Goal: Use online tool/utility: Utilize a website feature to perform a specific function

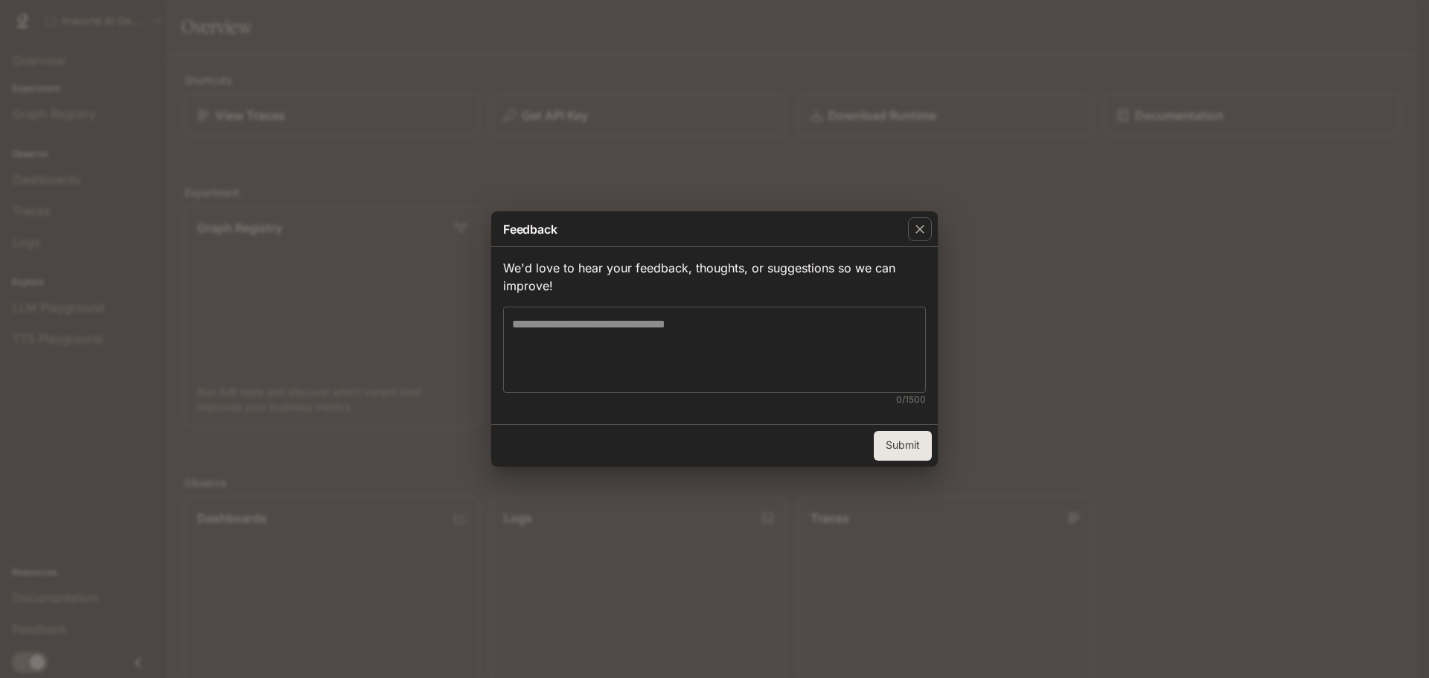
click at [729, 351] on textarea at bounding box center [714, 350] width 405 height 68
click at [927, 230] on div "button" at bounding box center [920, 229] width 24 height 24
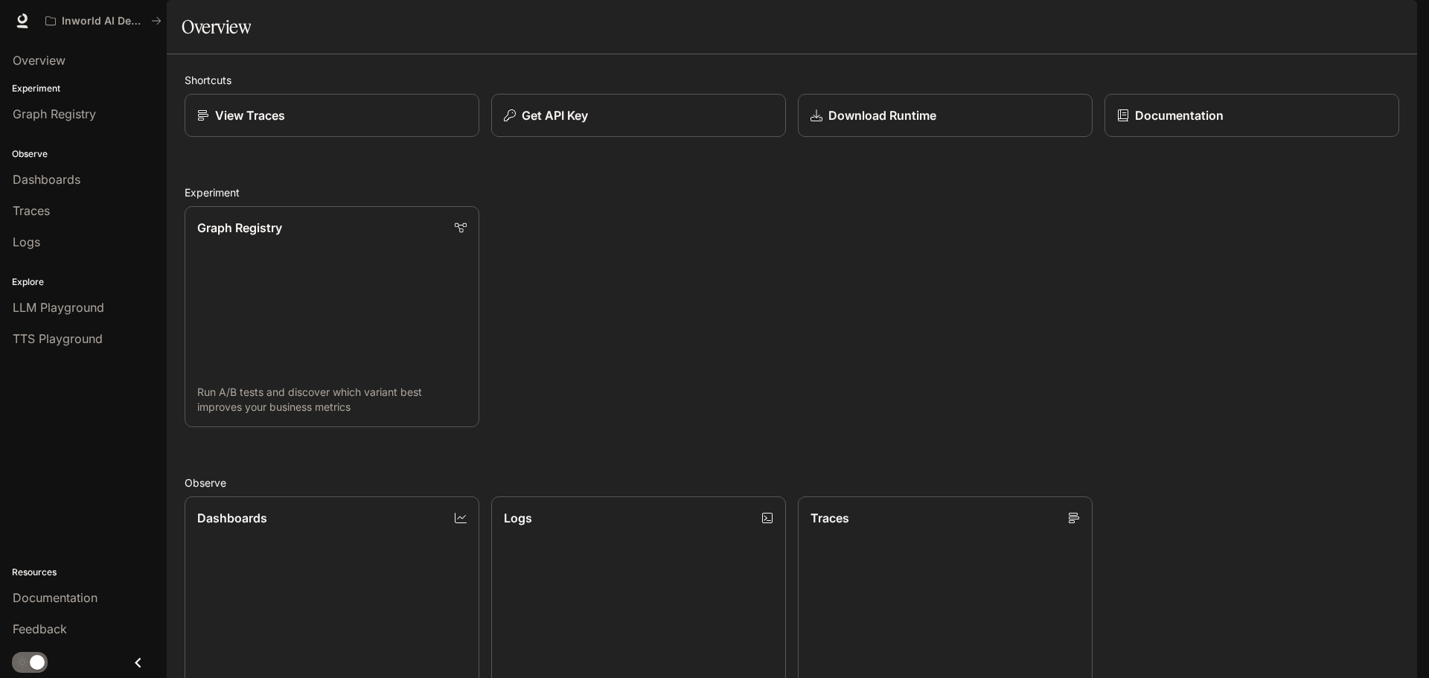
click at [1340, 23] on span "Documentation" at bounding box center [1327, 21] width 74 height 19
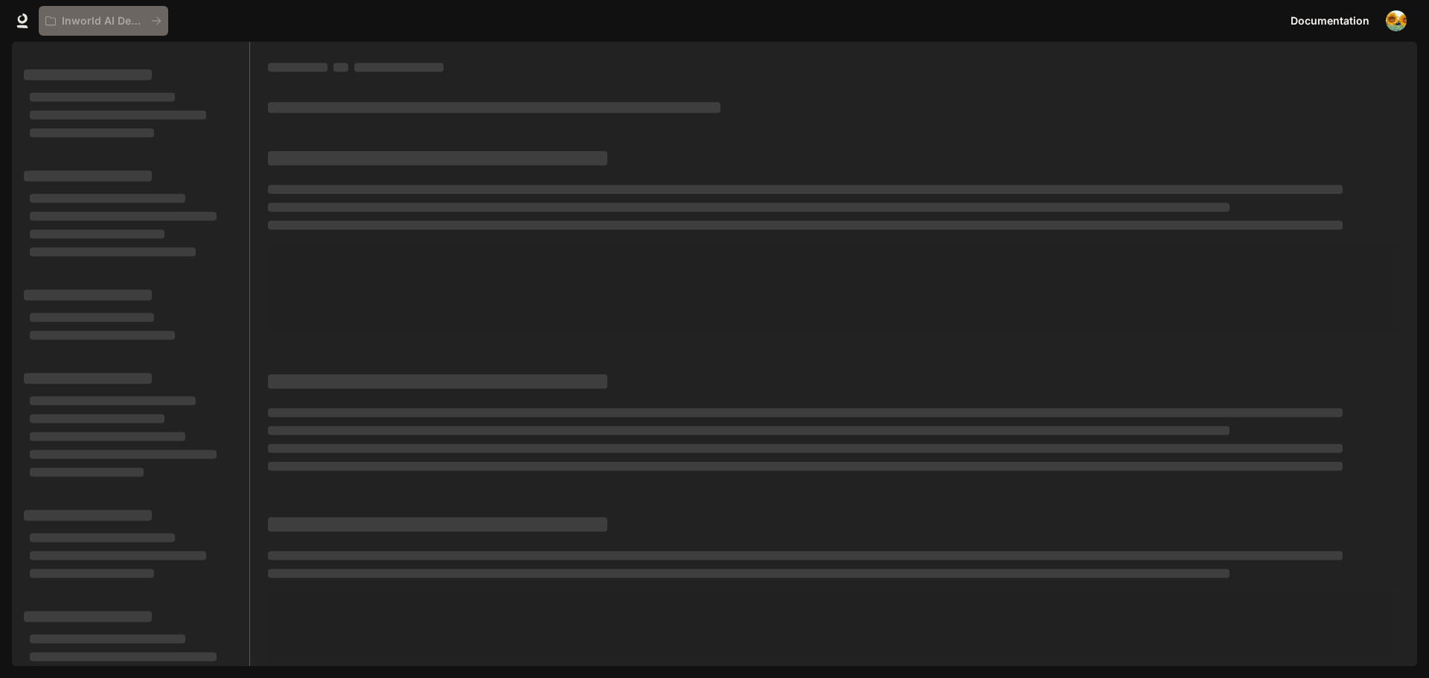
click at [464, 30] on div "Inworld AI Demos" at bounding box center [662, 21] width 1246 height 30
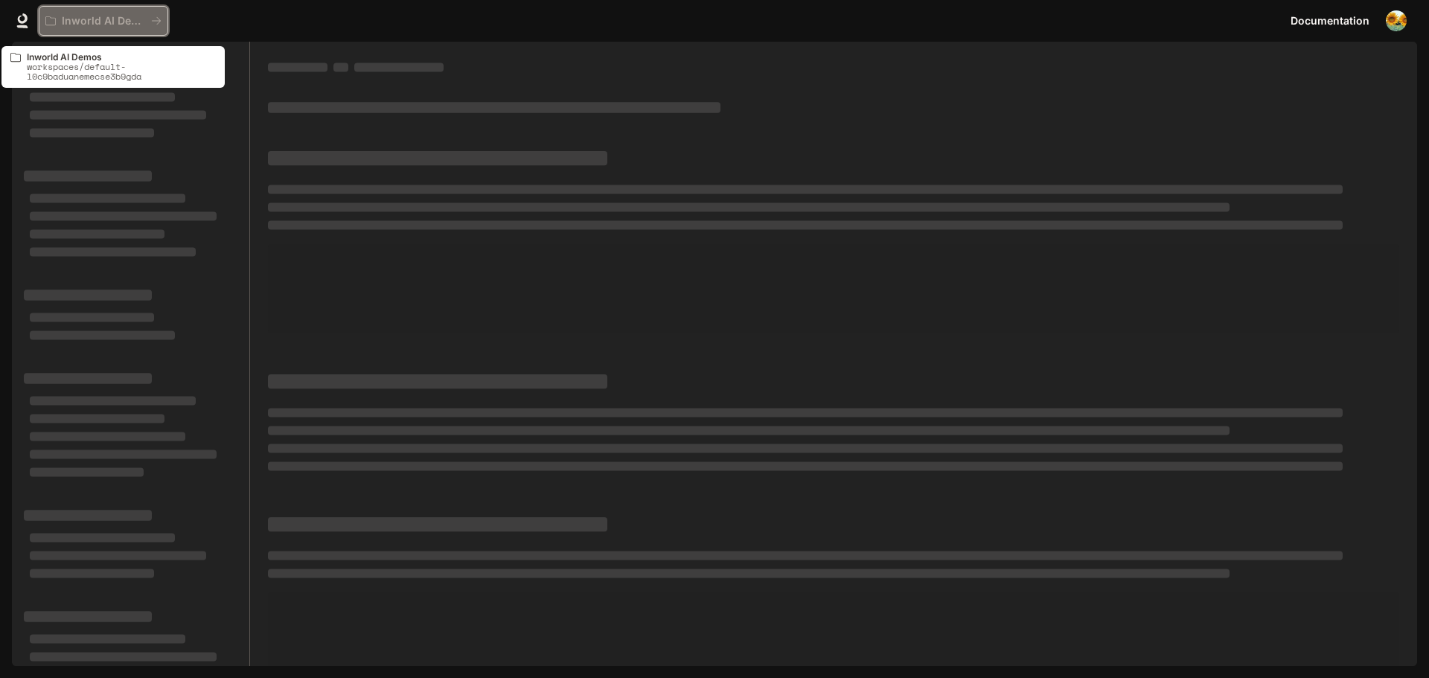
click at [121, 25] on p "Inworld AI Demos" at bounding box center [103, 21] width 83 height 13
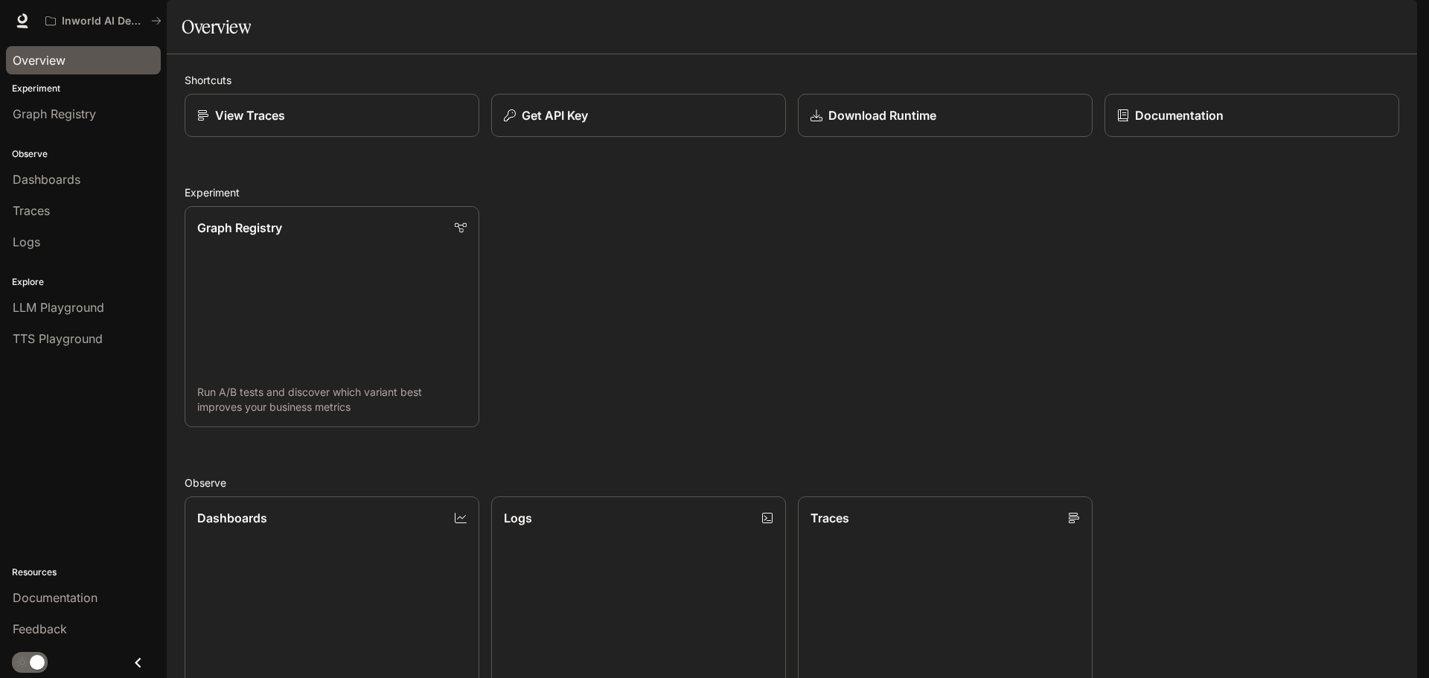
click at [57, 74] on link "Overview" at bounding box center [83, 60] width 155 height 28
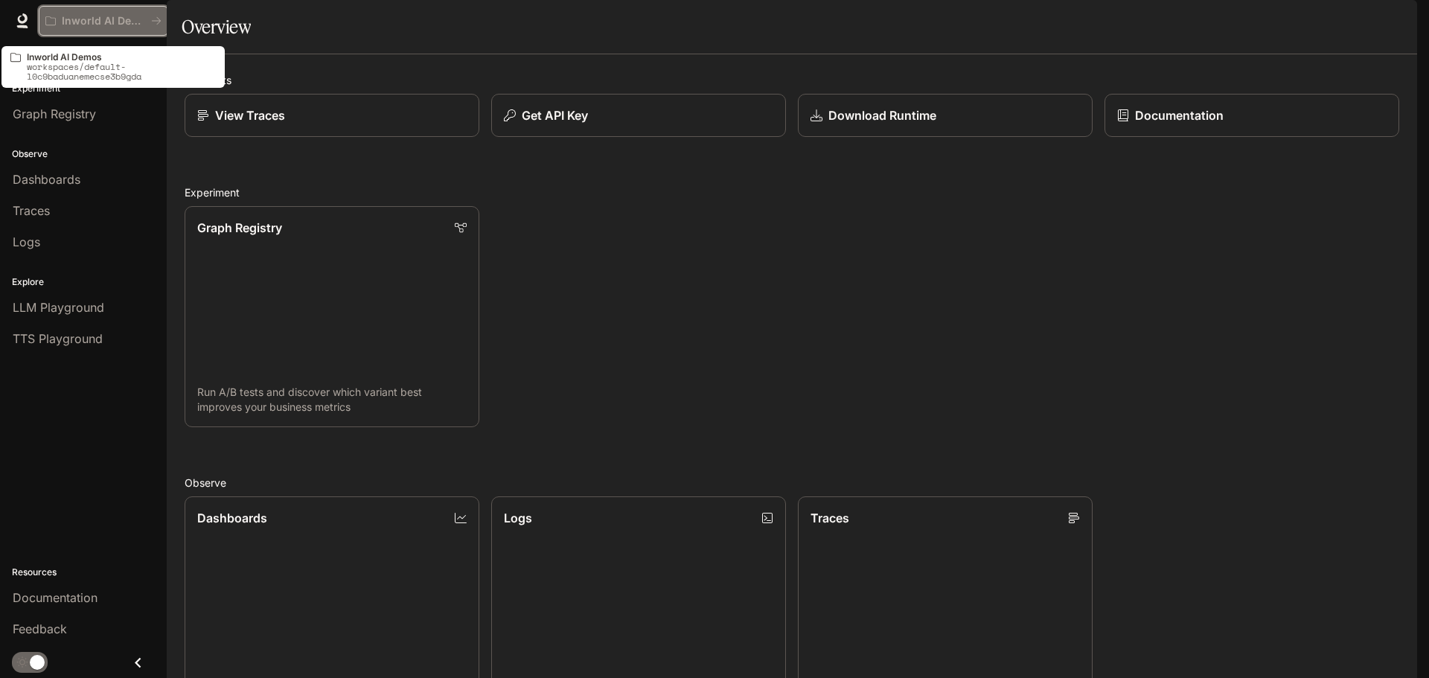
click at [70, 22] on p "Inworld AI Demos" at bounding box center [103, 21] width 83 height 13
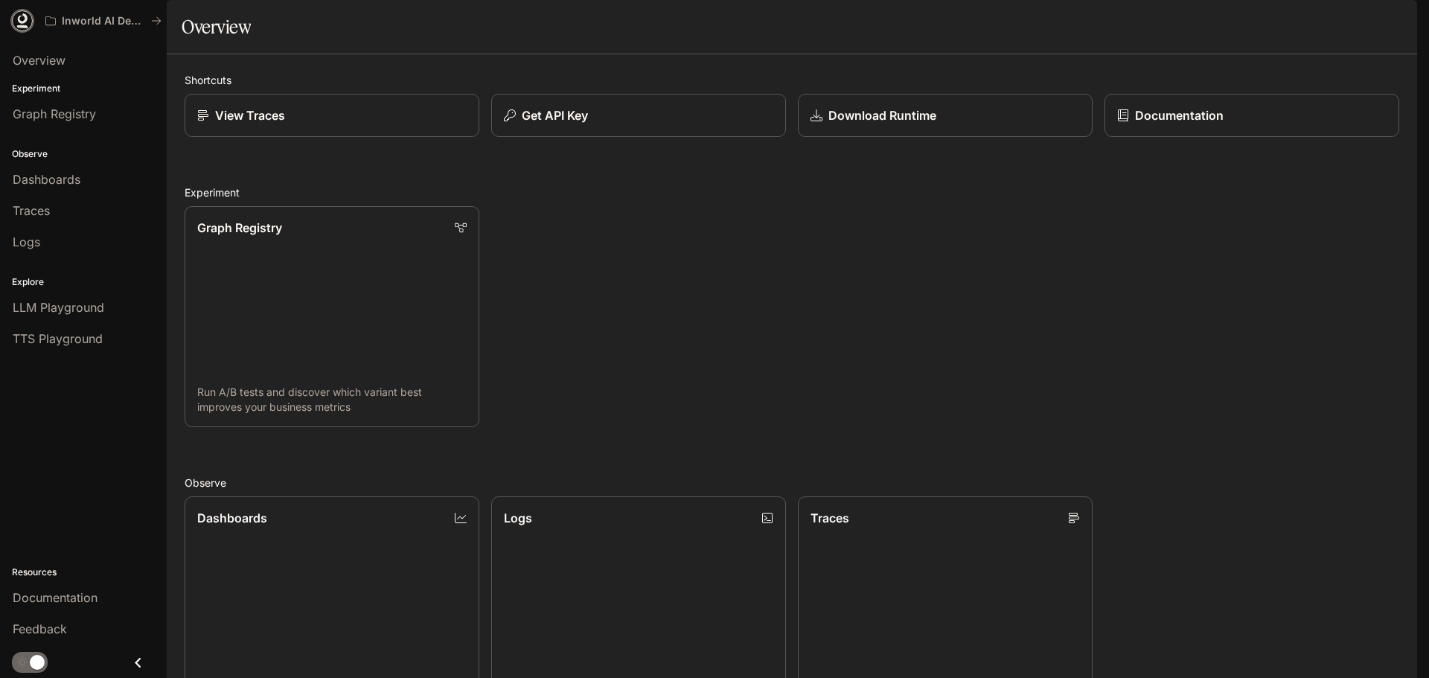
click at [23, 17] on icon at bounding box center [22, 20] width 15 height 15
drag, startPoint x: 714, startPoint y: 307, endPoint x: 670, endPoint y: 403, distance: 105.6
click at [670, 403] on div "Graph Registry Run A/B tests and discover which variant best improves your busi…" at bounding box center [786, 310] width 1226 height 233
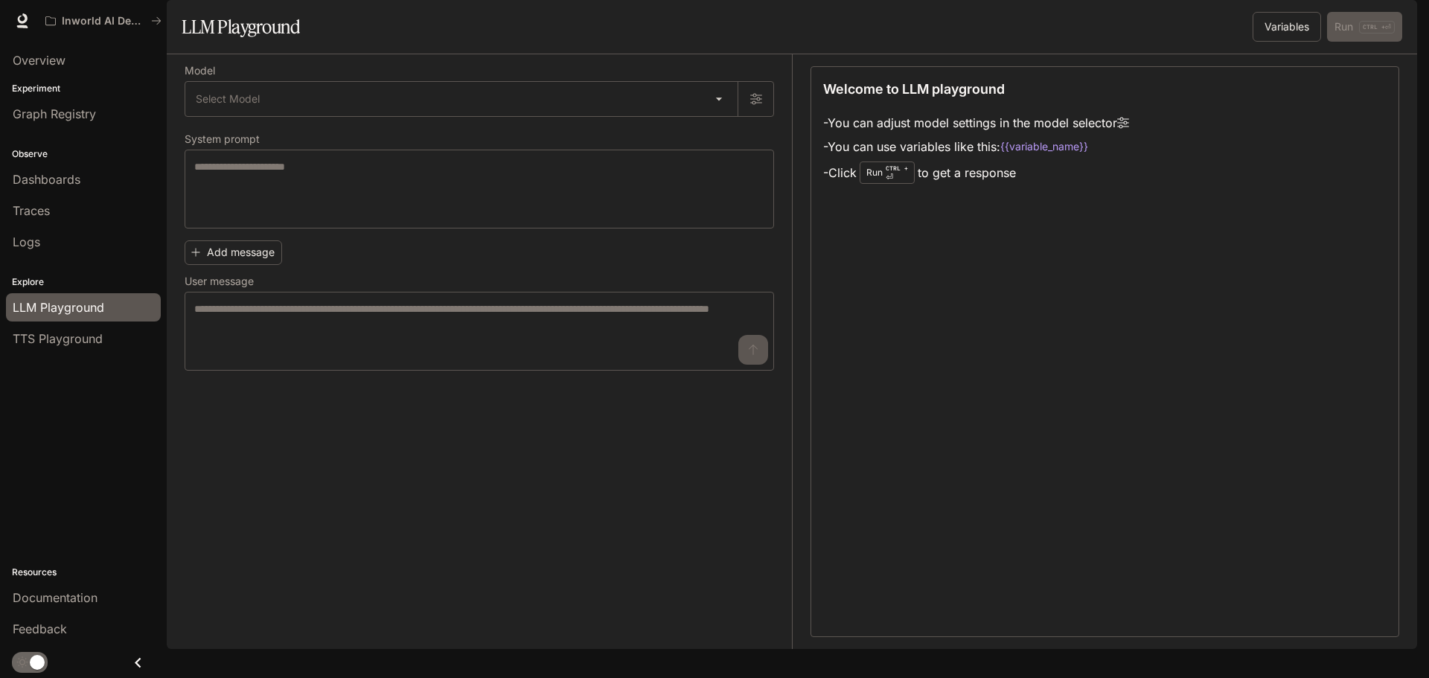
click at [963, 187] on li "- Click Run CTRL + ⏎ to get a response" at bounding box center [976, 172] width 306 height 28
click at [906, 184] on div "Run CTRL + ⏎" at bounding box center [886, 172] width 55 height 22
click at [859, 187] on li "- Click Run CTRL + ⏎ to get a response" at bounding box center [976, 172] width 306 height 28
click at [890, 182] on p "CTRL + ⏎" at bounding box center [896, 173] width 22 height 18
click at [1019, 154] on code "{{variable_name}}" at bounding box center [1044, 146] width 88 height 15
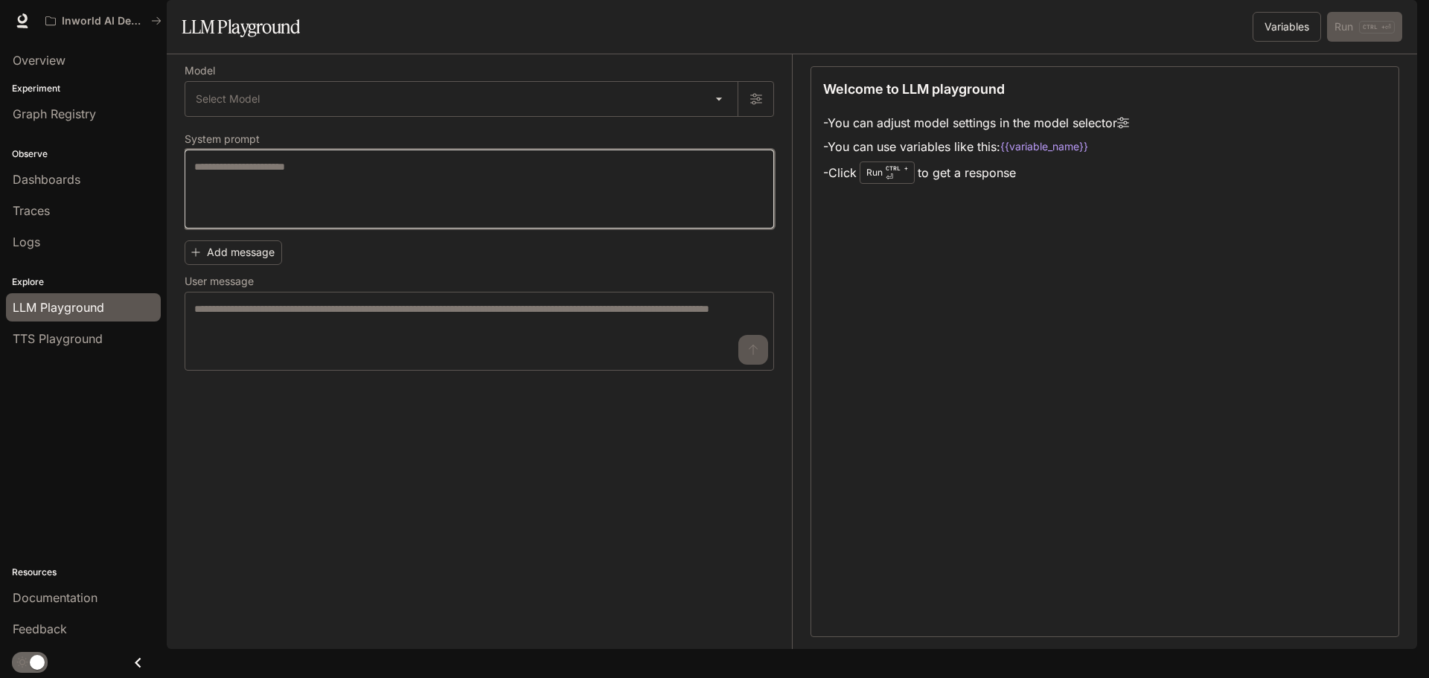
click at [314, 219] on textarea at bounding box center [479, 189] width 570 height 60
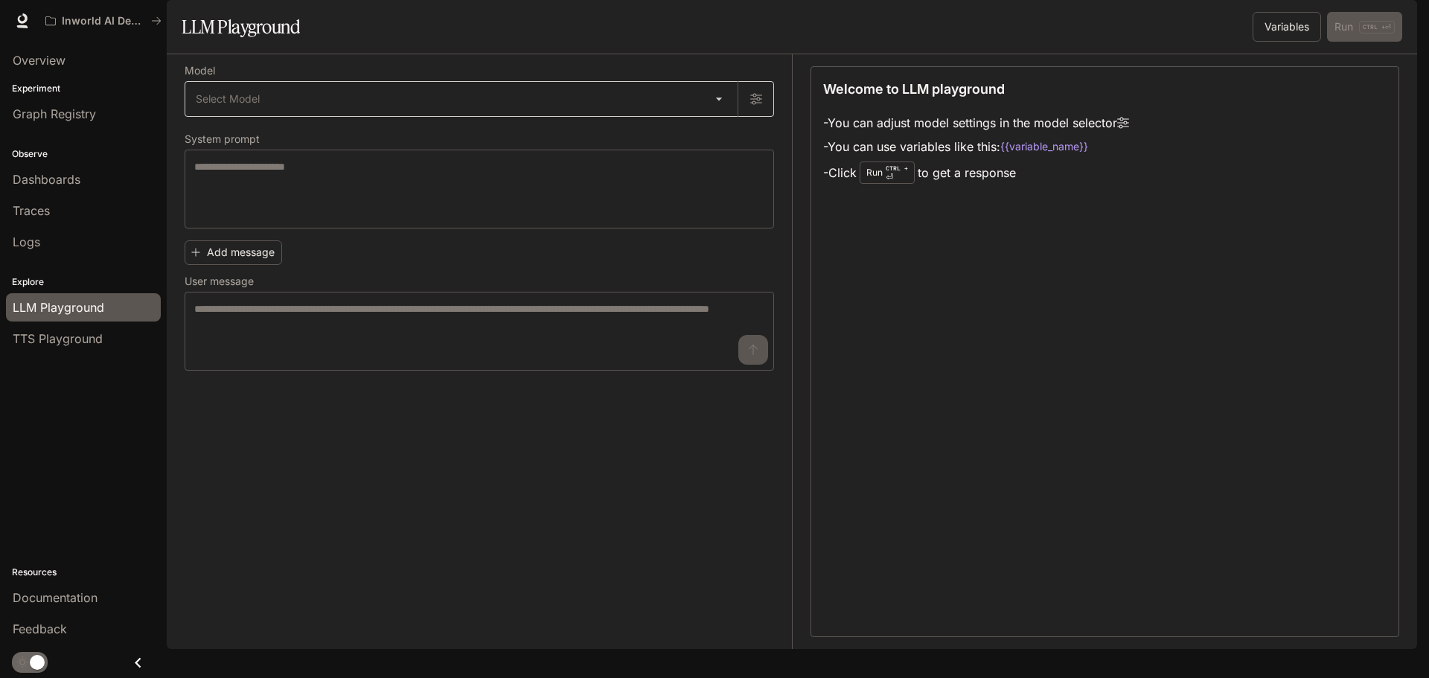
click at [306, 149] on body "Skip to main content Inworld AI Demos Documentation Documentation Portal Overvi…" at bounding box center [714, 339] width 1429 height 678
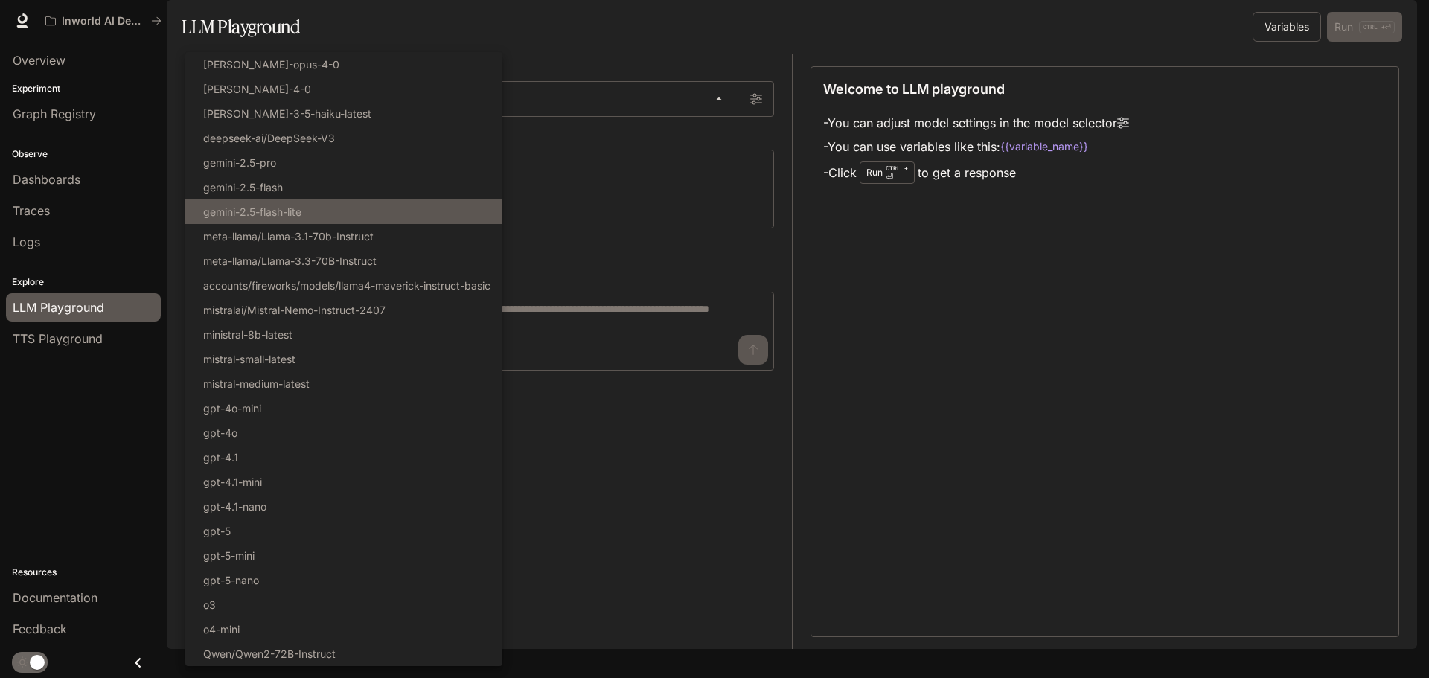
click at [301, 206] on p "gemini-2.5-flash-lite" at bounding box center [252, 212] width 98 height 16
type input "**********"
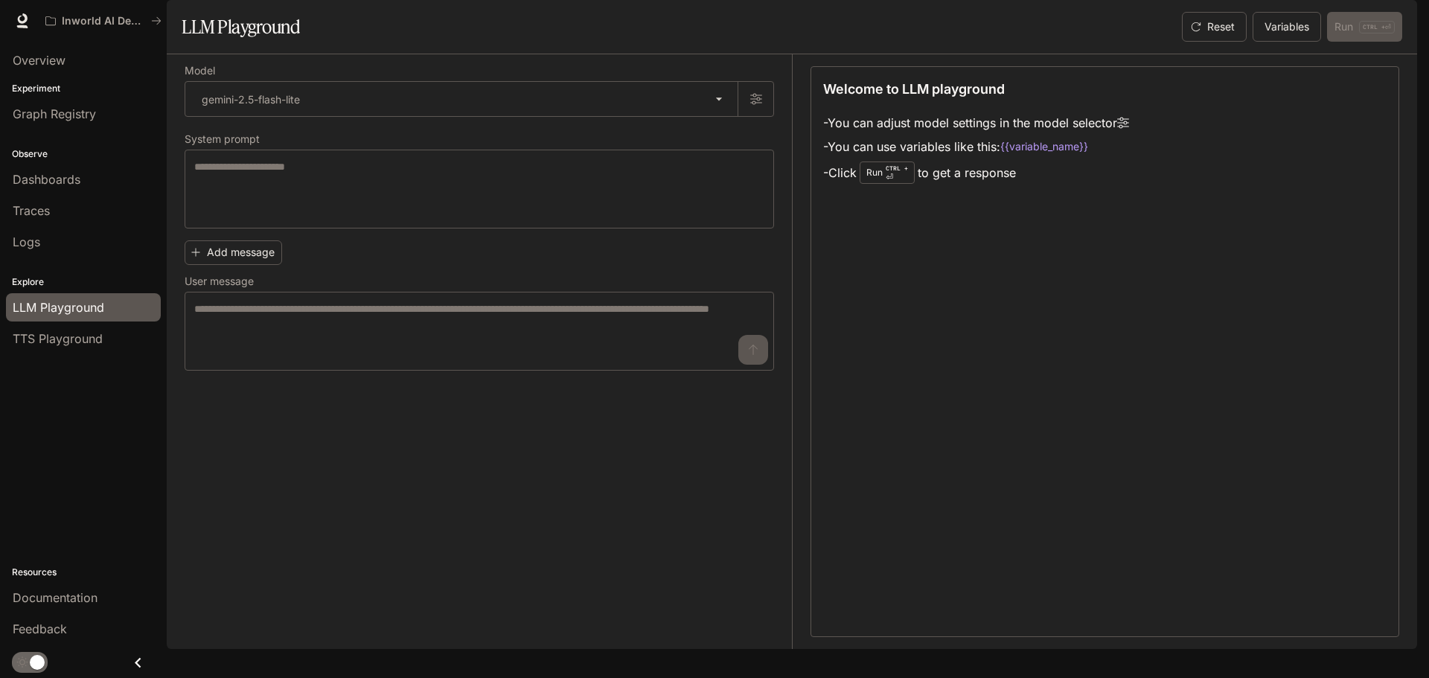
click at [921, 187] on li "- Click Run CTRL + ⏎ to get a response" at bounding box center [976, 172] width 306 height 28
click at [898, 182] on p "CTRL + ⏎" at bounding box center [896, 173] width 22 height 18
click at [1005, 187] on li "- Click Run CTRL + ⏎ to get a response" at bounding box center [976, 172] width 306 height 28
click at [1126, 158] on li "- You can use variables like this: {{variable_name}}" at bounding box center [976, 147] width 306 height 24
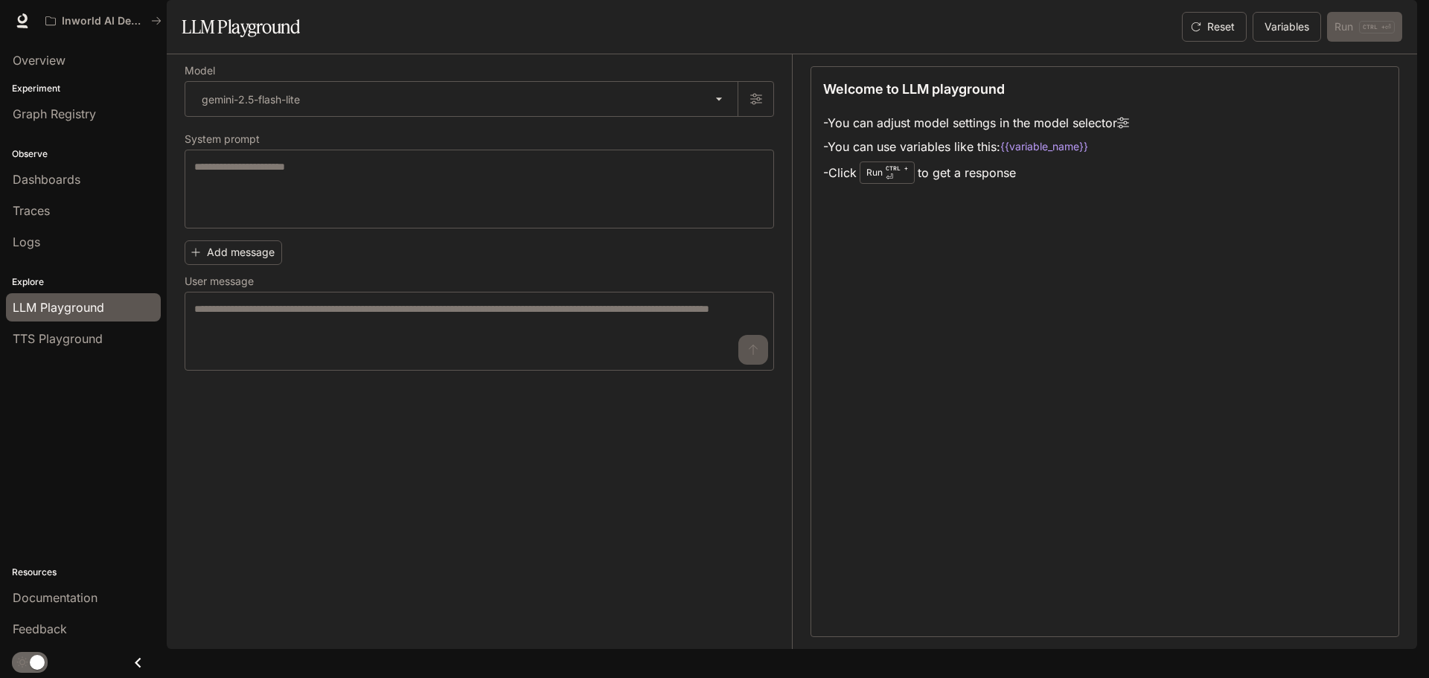
click at [961, 187] on li "- Click Run CTRL + ⏎ to get a response" at bounding box center [976, 172] width 306 height 28
click at [938, 135] on li "- You can adjust model settings in the model selector" at bounding box center [976, 123] width 306 height 24
drag, startPoint x: 1090, startPoint y: 163, endPoint x: 1091, endPoint y: 171, distance: 8.2
click at [1091, 135] on li "- You can adjust model settings in the model selector" at bounding box center [976, 123] width 306 height 24
drag, startPoint x: 900, startPoint y: 187, endPoint x: 1021, endPoint y: 169, distance: 122.6
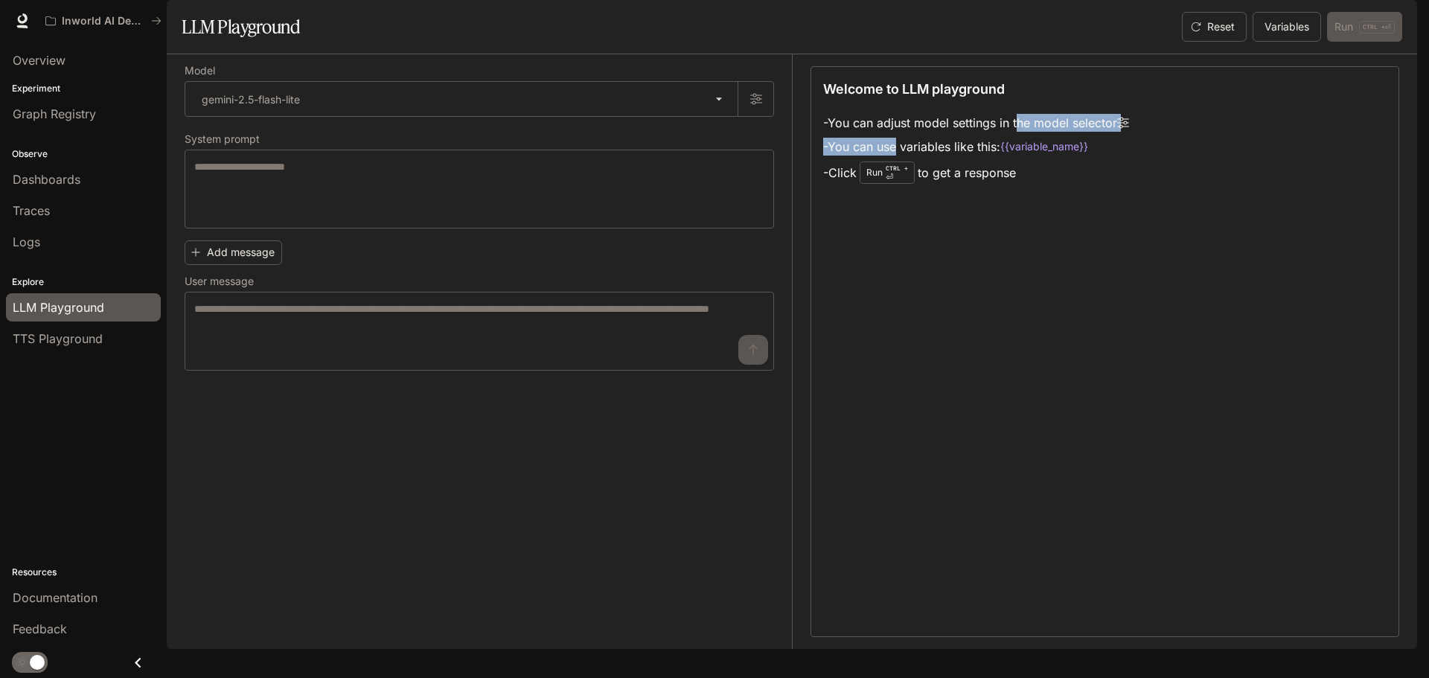
click at [1021, 169] on ul "- You can adjust model settings in the model selector - You can use variables l…" at bounding box center [976, 149] width 306 height 76
click at [1090, 187] on li "- Click Run CTRL + ⏎ to get a response" at bounding box center [976, 172] width 306 height 28
drag, startPoint x: 1051, startPoint y: 183, endPoint x: 1109, endPoint y: 183, distance: 58.0
click at [1109, 158] on li "- You can use variables like this: {{variable_name}}" at bounding box center [976, 147] width 306 height 24
click at [963, 187] on li "- Click Run CTRL + ⏎ to get a response" at bounding box center [976, 172] width 306 height 28
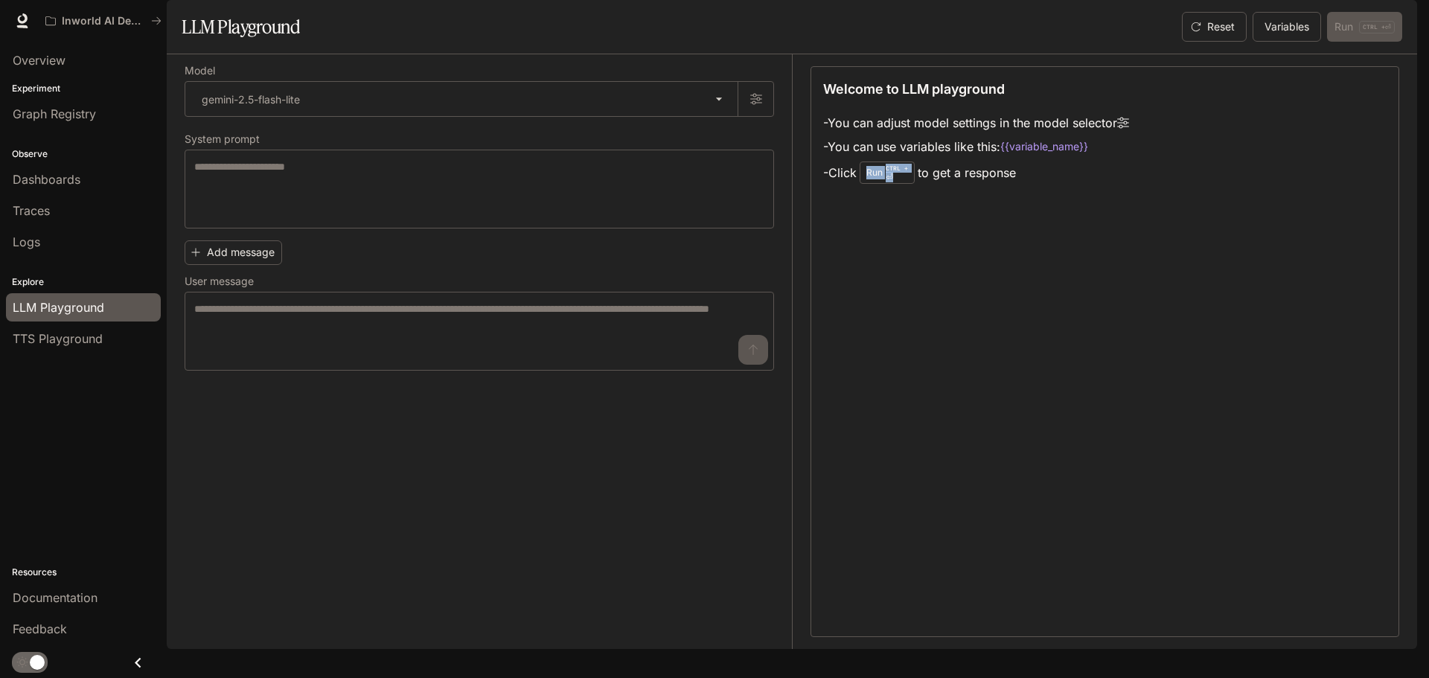
drag, startPoint x: 893, startPoint y: 222, endPoint x: 932, endPoint y: 222, distance: 39.4
click at [932, 187] on li "- Click Run CTRL + ⏎ to get a response" at bounding box center [976, 172] width 306 height 28
click at [891, 182] on p "CTRL + ⏎" at bounding box center [896, 173] width 22 height 18
click at [898, 182] on p "CTRL + ⏎" at bounding box center [896, 173] width 22 height 18
click at [339, 292] on div "Add message User message * ​" at bounding box center [479, 302] width 589 height 136
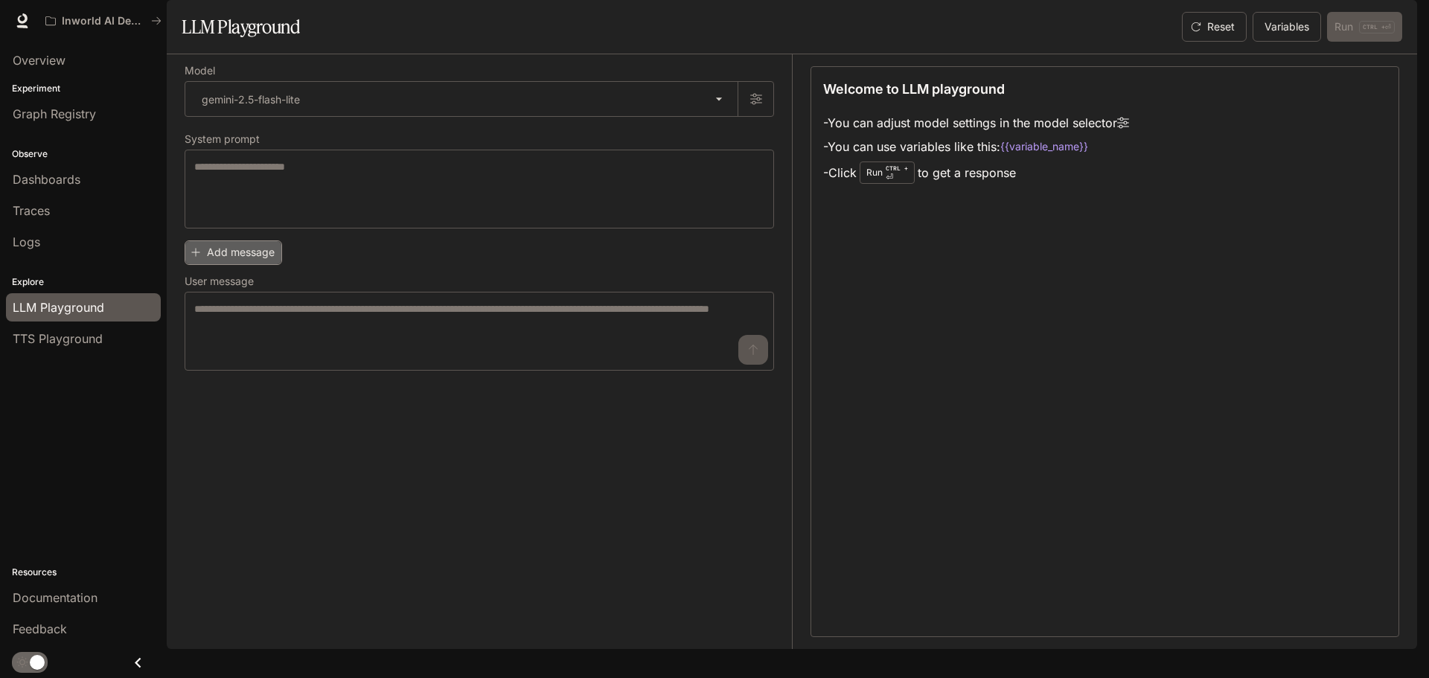
click at [246, 265] on button "Add message" at bounding box center [233, 252] width 97 height 25
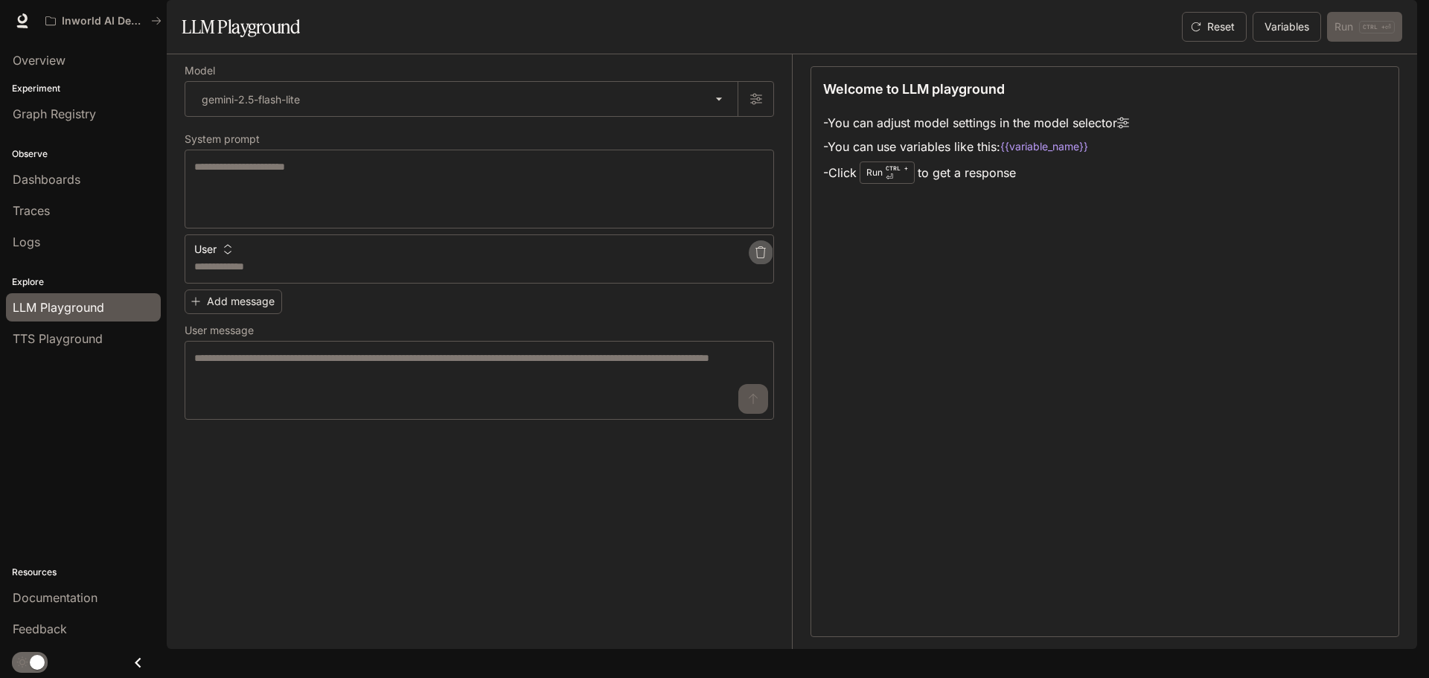
click at [760, 258] on icon "button" at bounding box center [761, 252] width 12 height 12
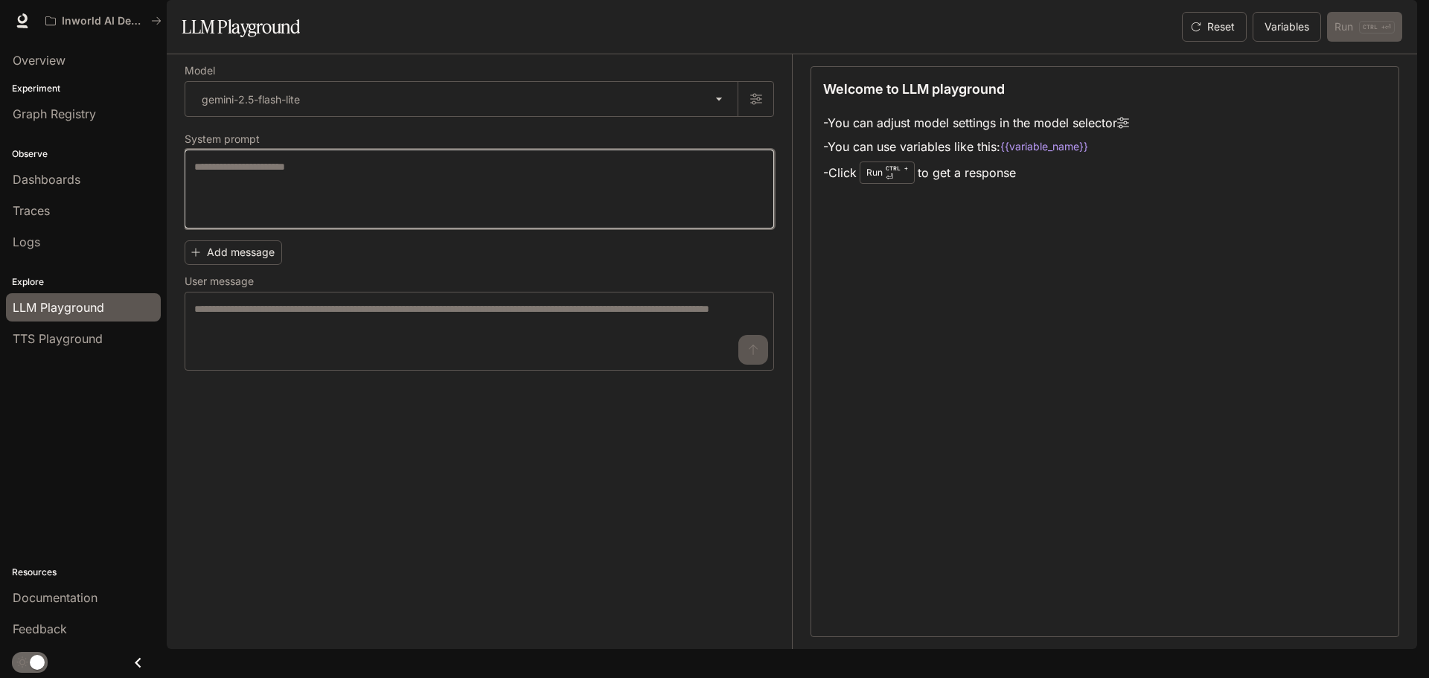
click at [327, 219] on textarea at bounding box center [479, 189] width 570 height 60
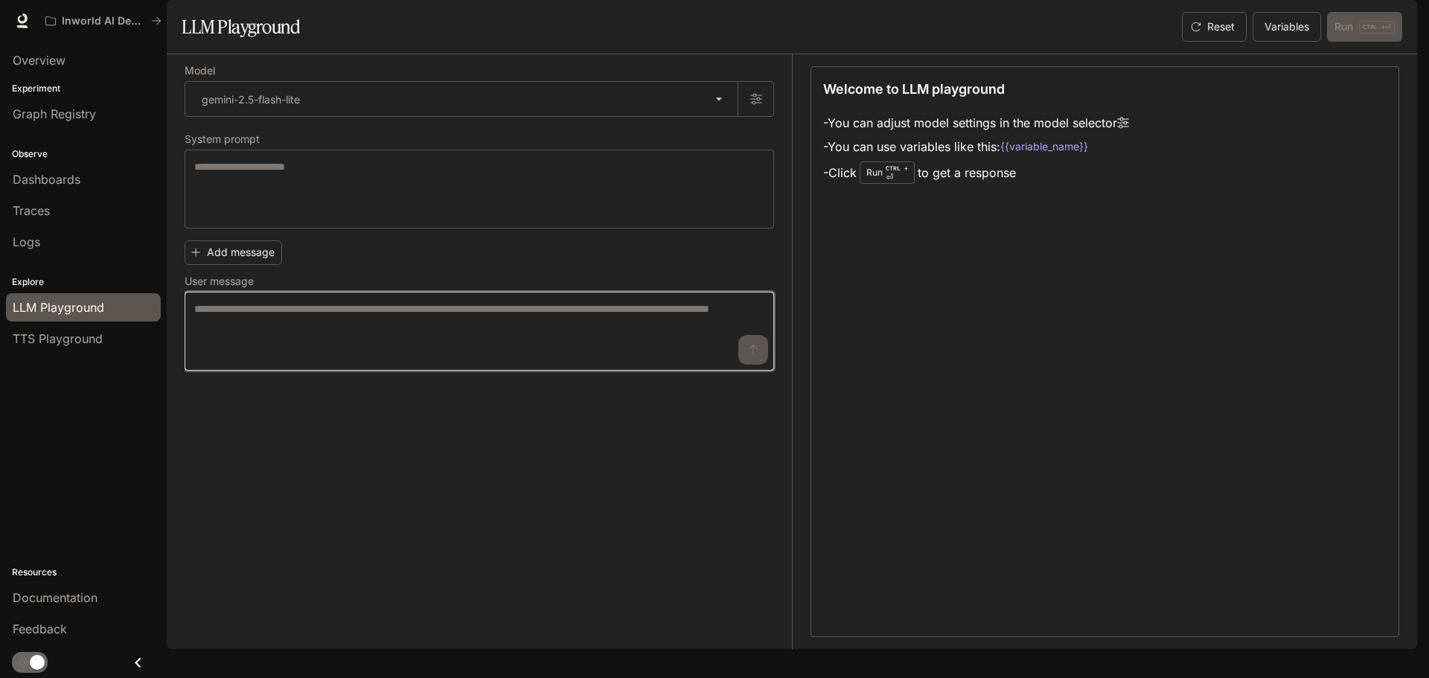
click at [295, 361] on textarea at bounding box center [479, 331] width 570 height 60
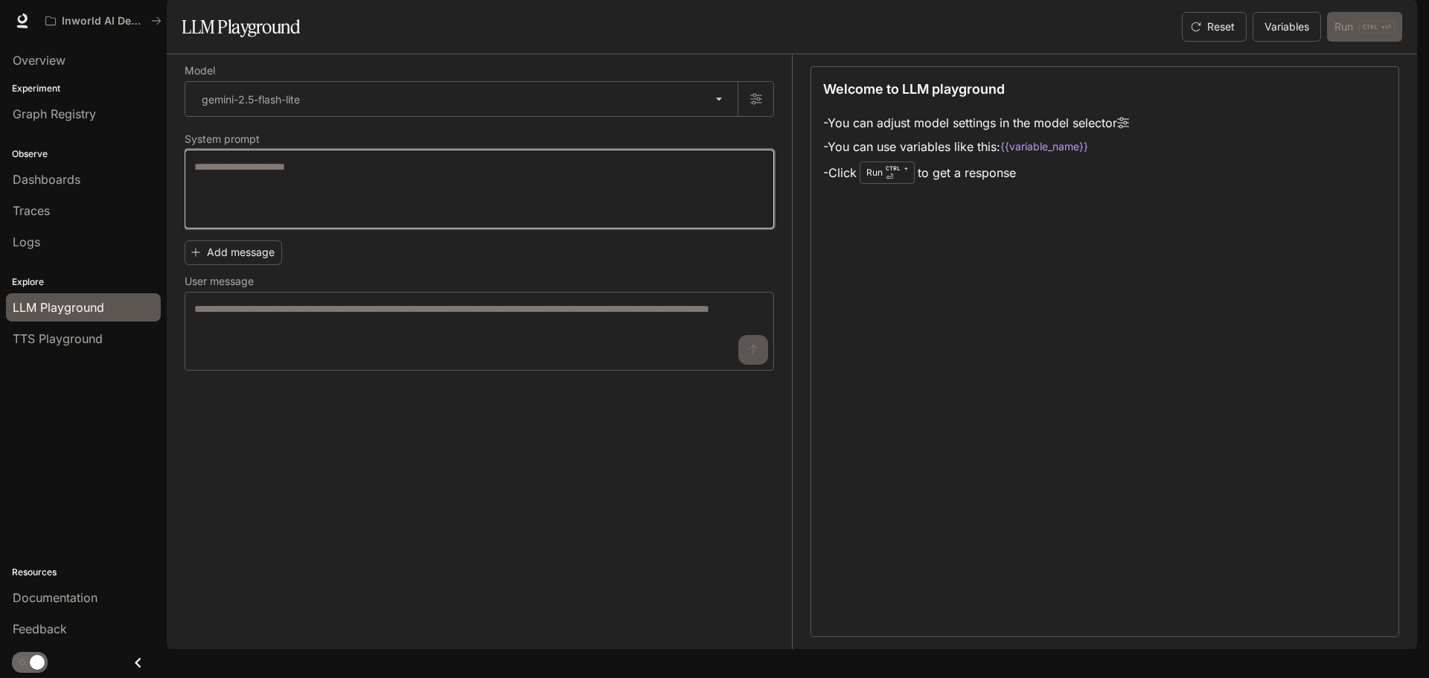
click at [466, 219] on textarea at bounding box center [479, 189] width 570 height 60
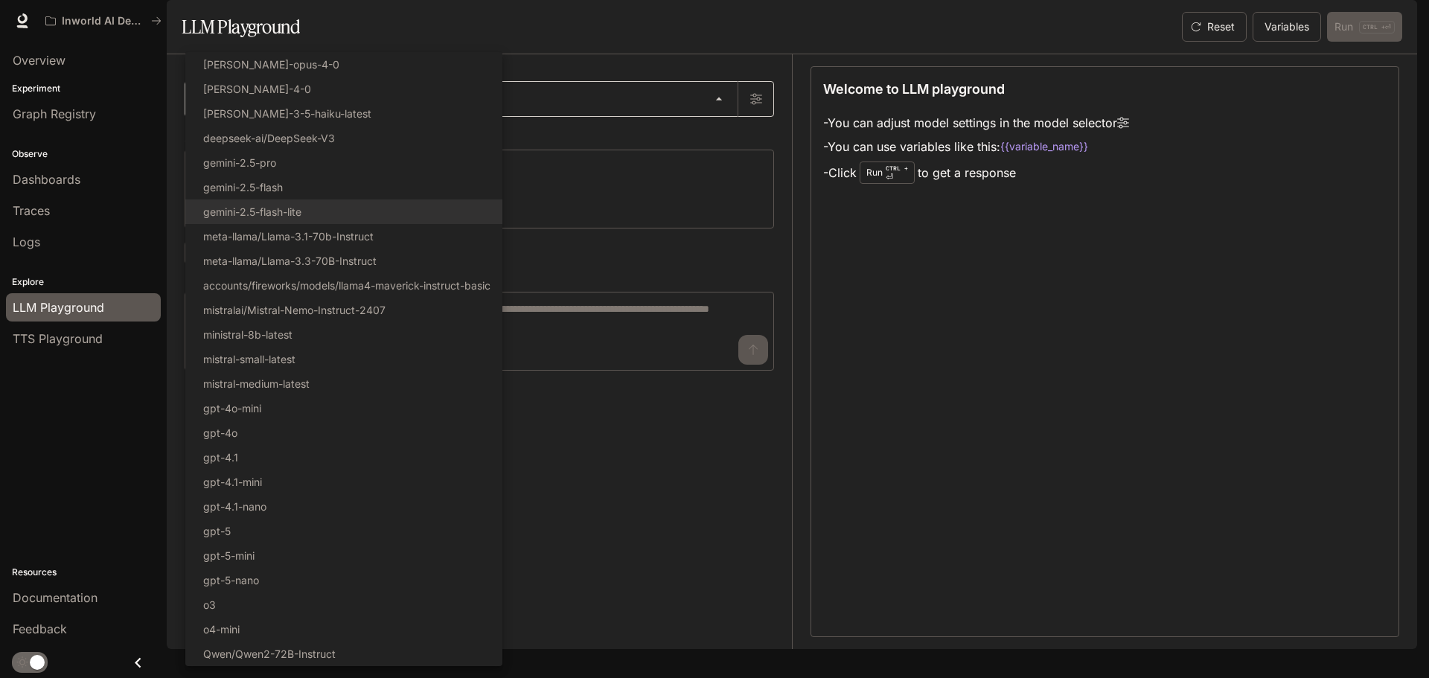
click at [478, 135] on body "**********" at bounding box center [714, 339] width 1429 height 678
click at [817, 218] on div at bounding box center [714, 339] width 1429 height 678
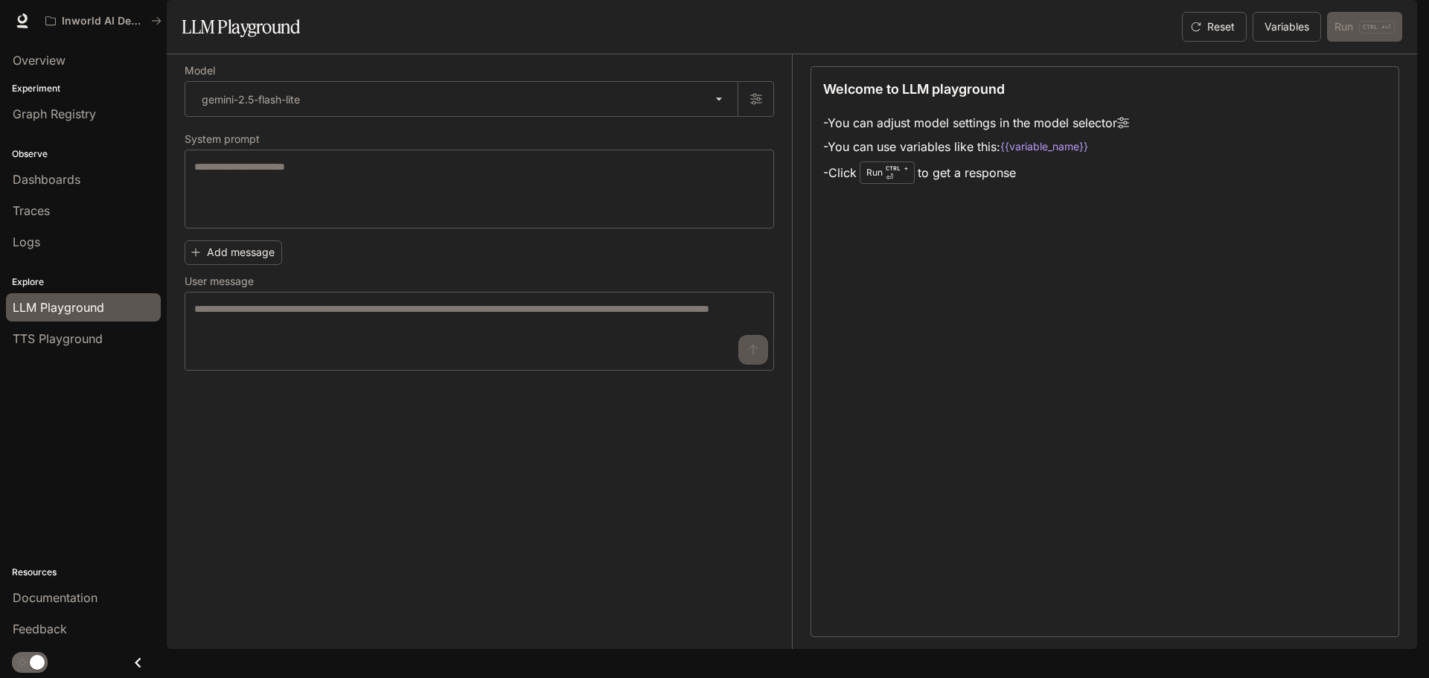
click at [546, 241] on div "Select Model claude-opus-4-0 claude-sonnet-4-0 claude-3-5-haiku-latest deepseek…" at bounding box center [714, 339] width 1429 height 678
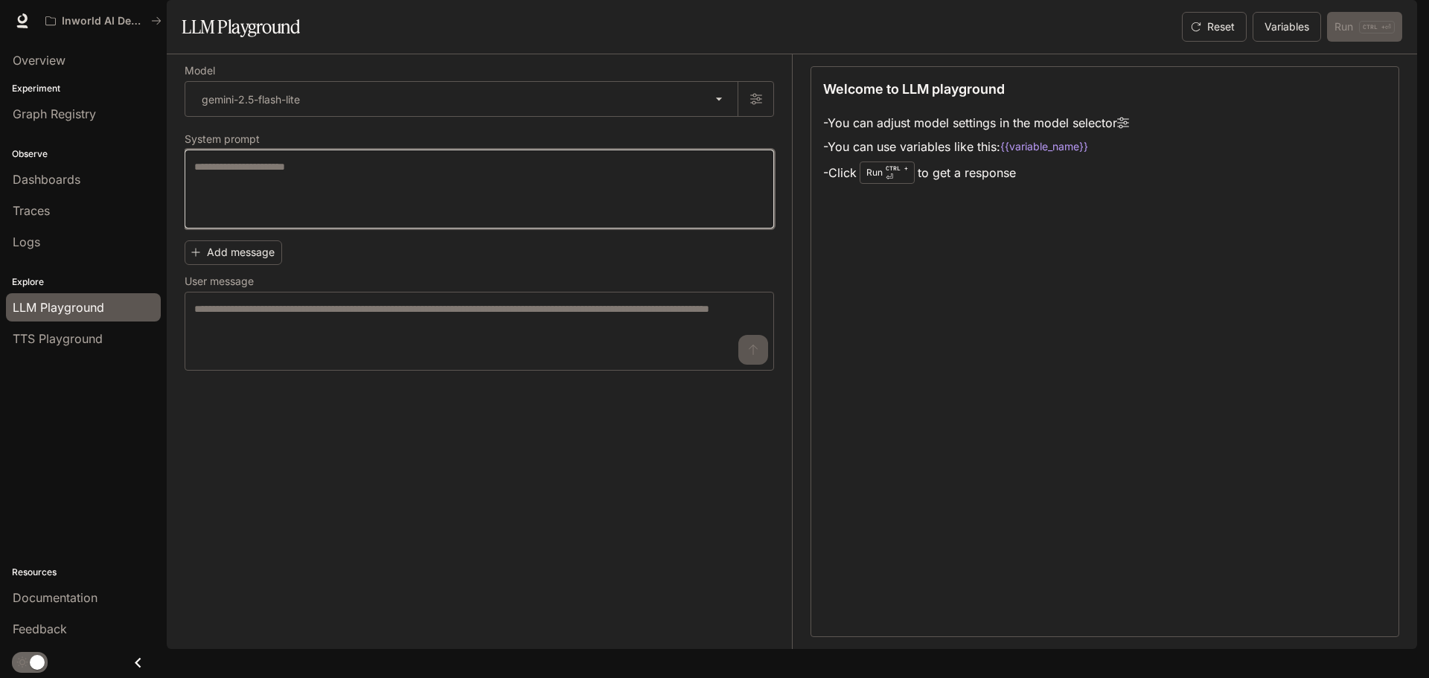
click at [463, 219] on textarea at bounding box center [479, 189] width 570 height 60
click at [439, 219] on textarea at bounding box center [479, 189] width 570 height 60
type textarea "*"
type textarea "**********"
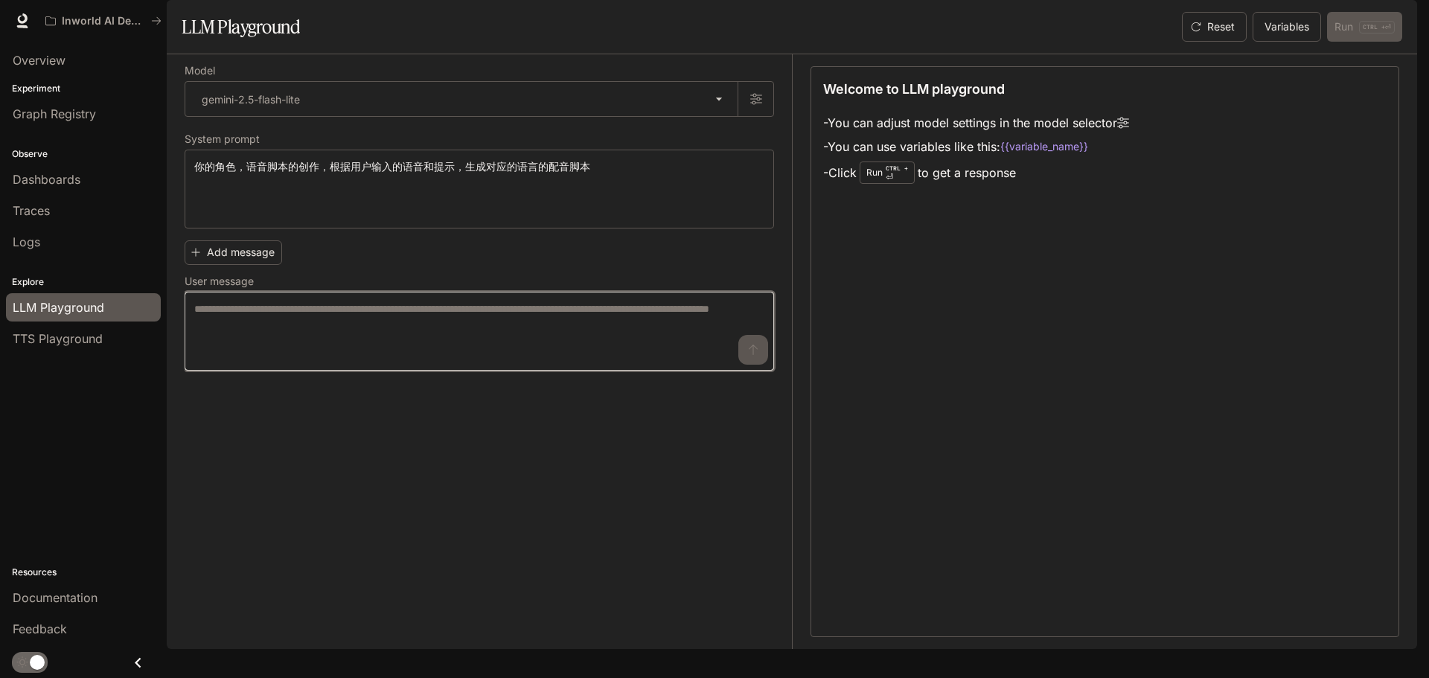
click at [318, 350] on textarea at bounding box center [479, 331] width 570 height 60
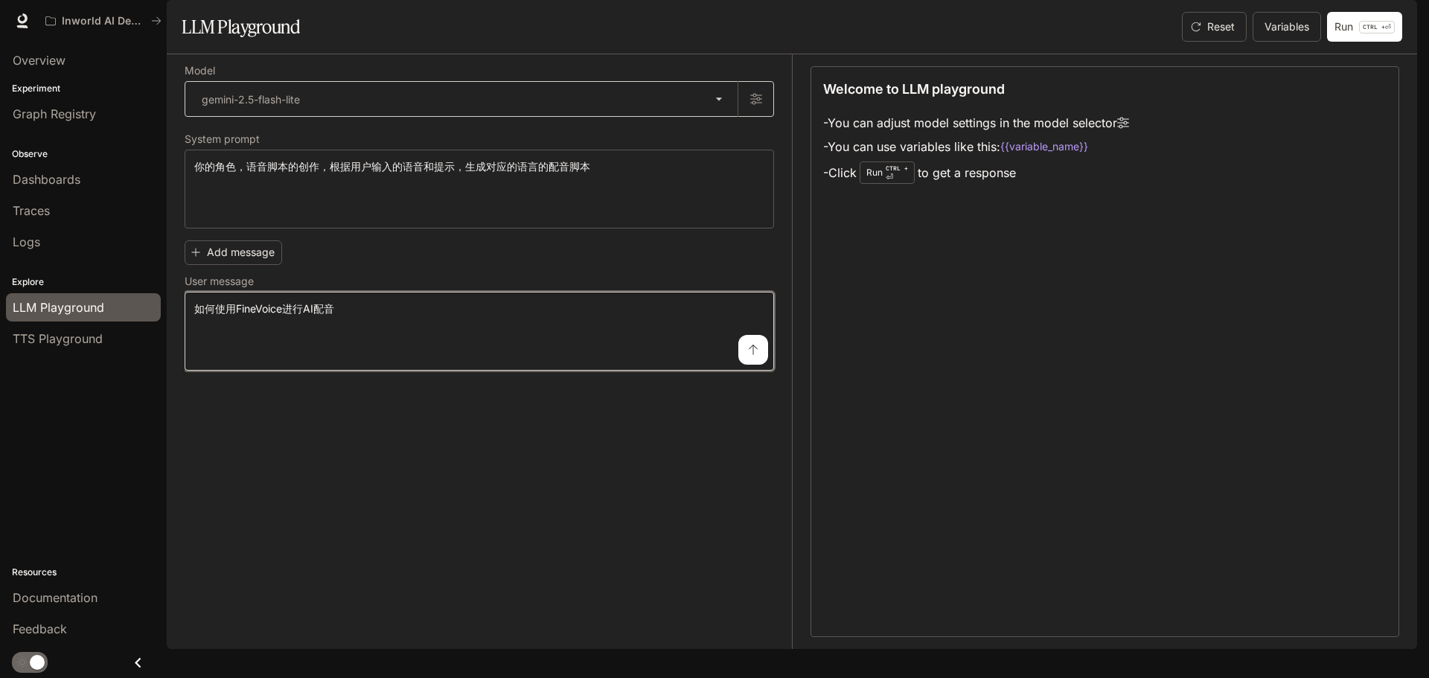
type textarea "**********"
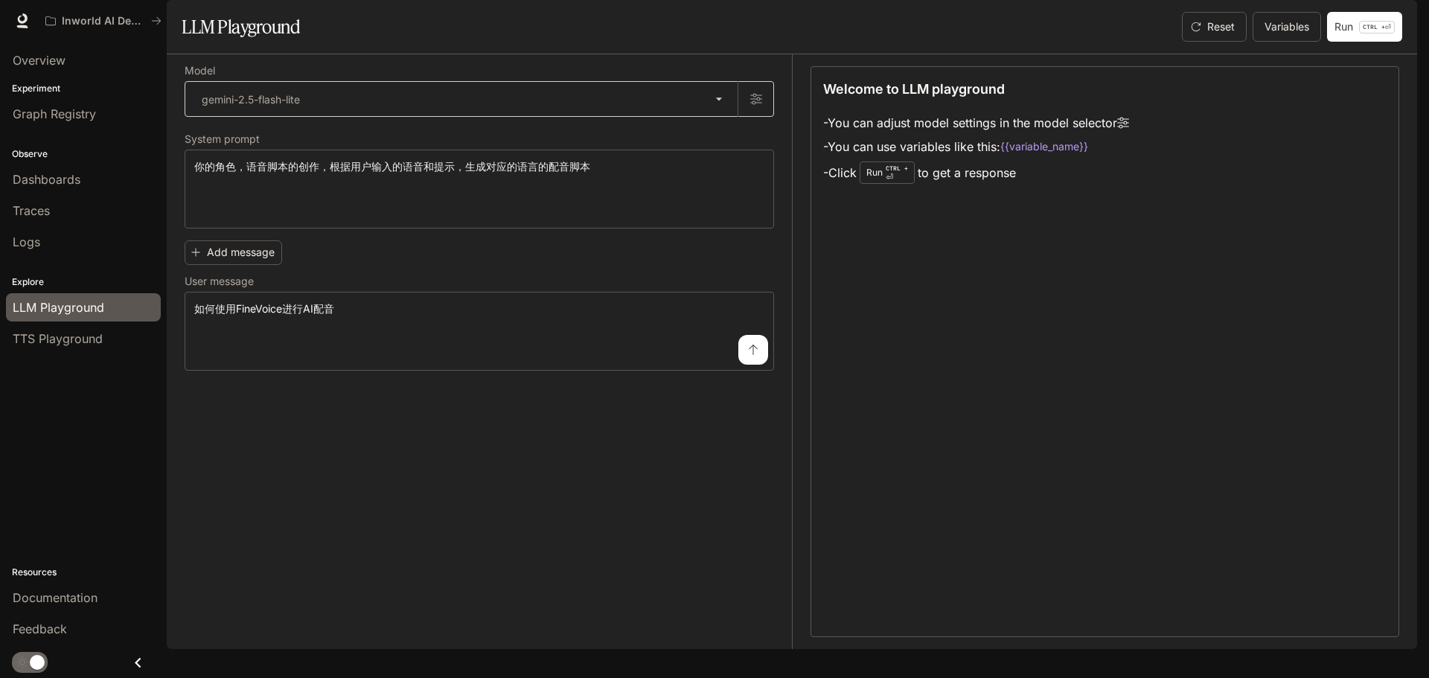
click at [525, 137] on body "**********" at bounding box center [714, 339] width 1429 height 678
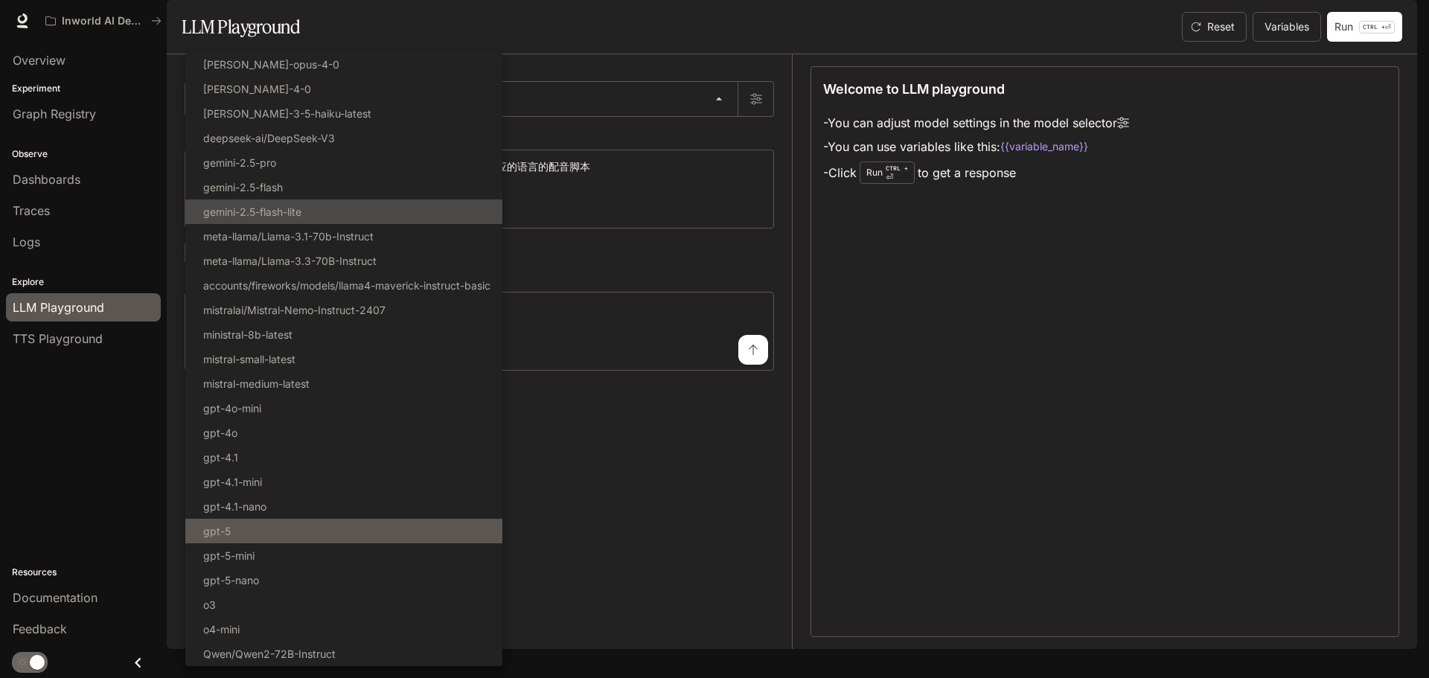
click at [293, 525] on li "gpt-5" at bounding box center [343, 531] width 317 height 25
type input "*****"
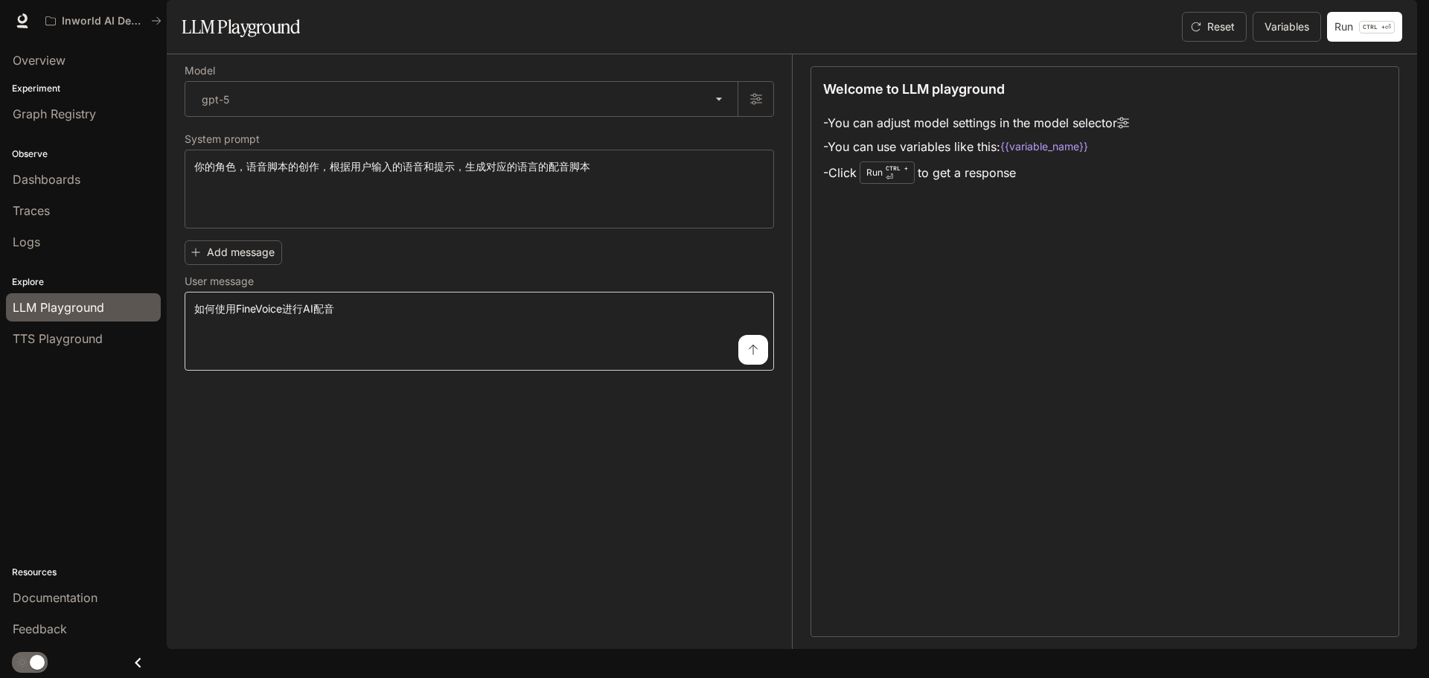
click at [760, 365] on button "submit" at bounding box center [753, 350] width 30 height 30
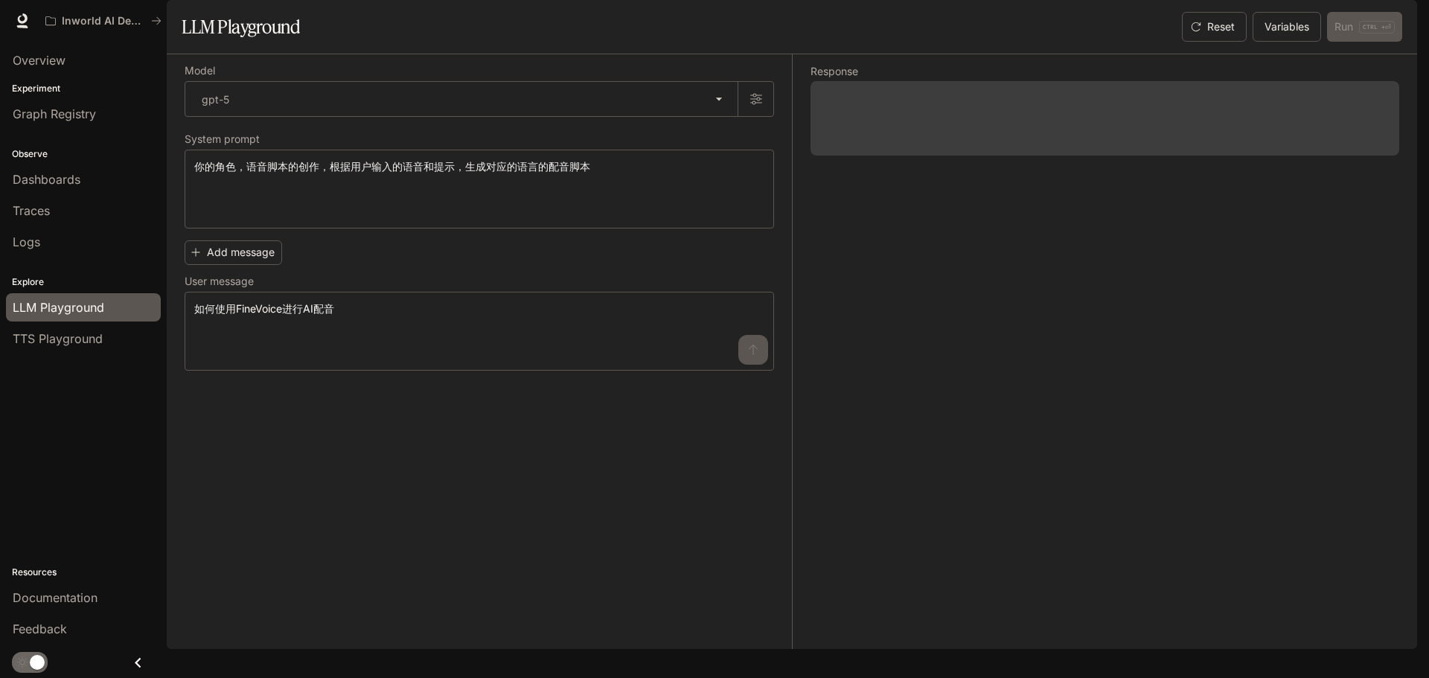
click at [880, 313] on div "Response" at bounding box center [1095, 351] width 607 height 595
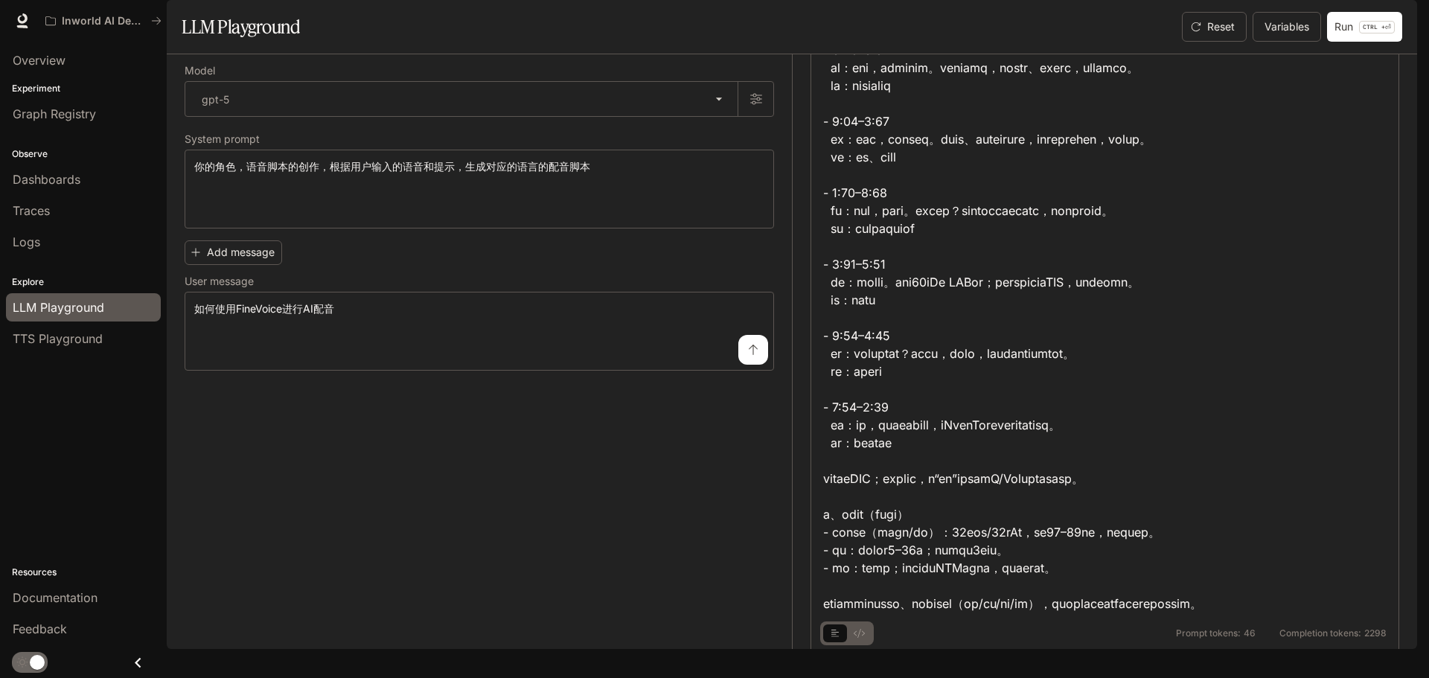
scroll to position [984, 0]
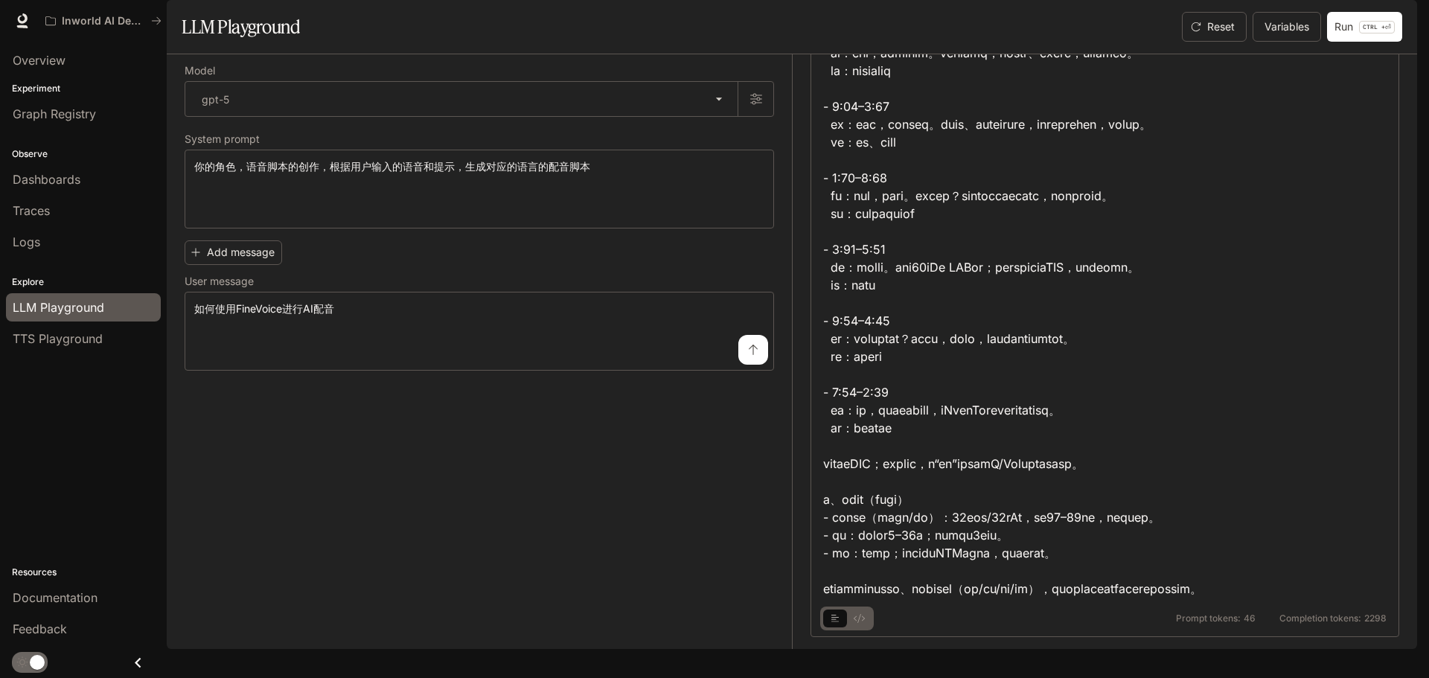
click at [862, 623] on icon "basic tabs example" at bounding box center [858, 618] width 11 height 9
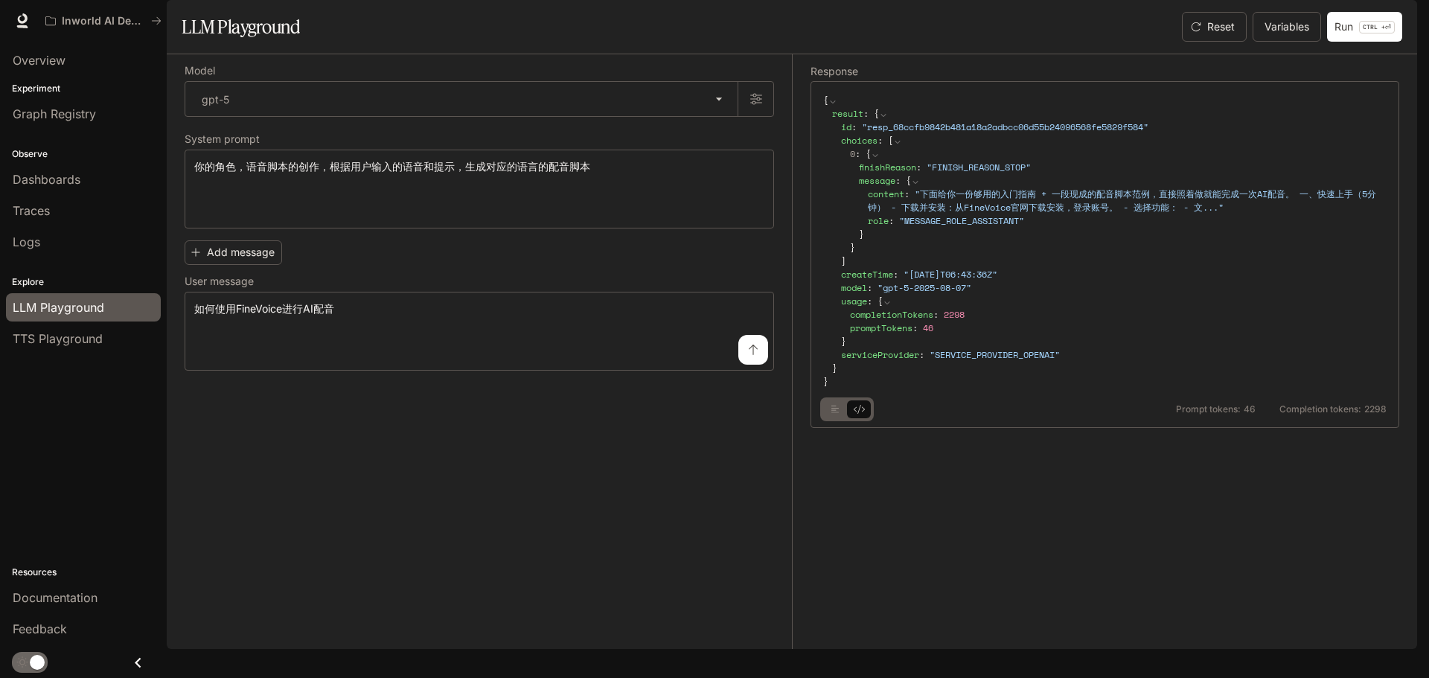
click at [836, 414] on icon "basic tabs example" at bounding box center [835, 409] width 8 height 9
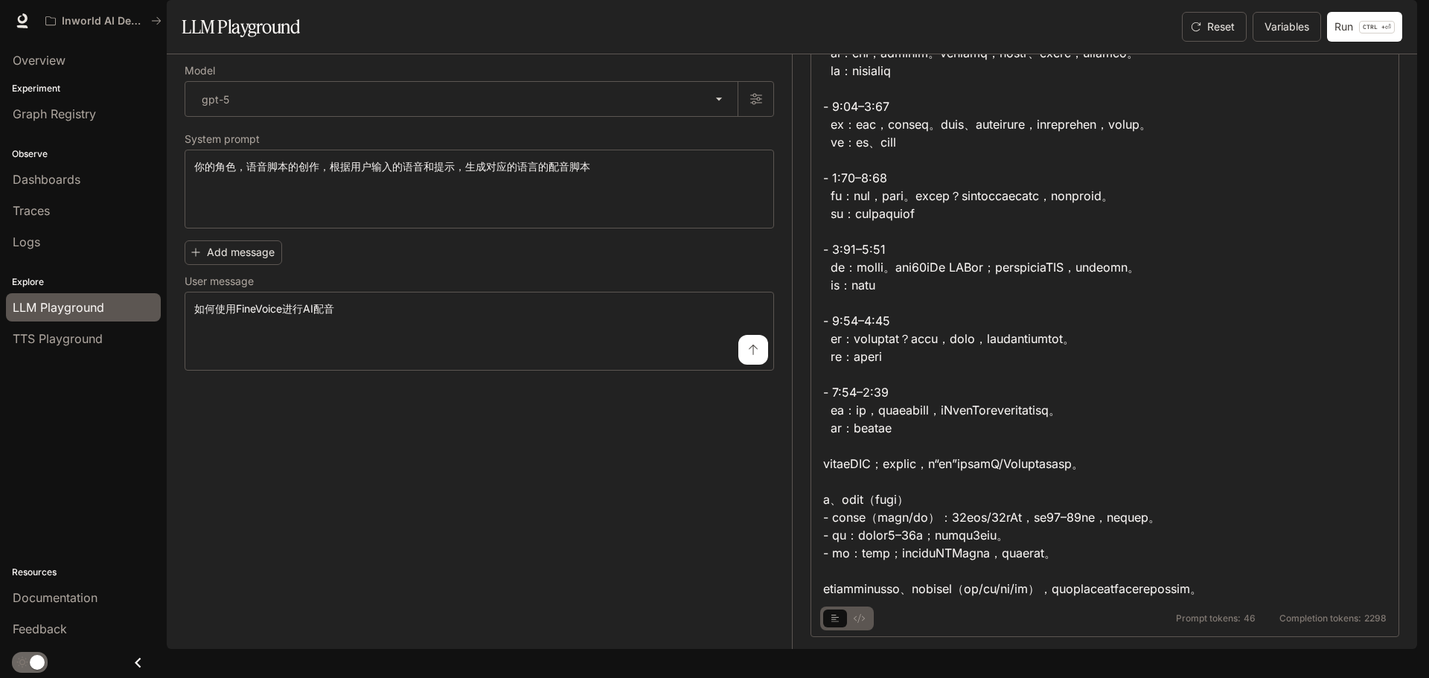
scroll to position [984, 0]
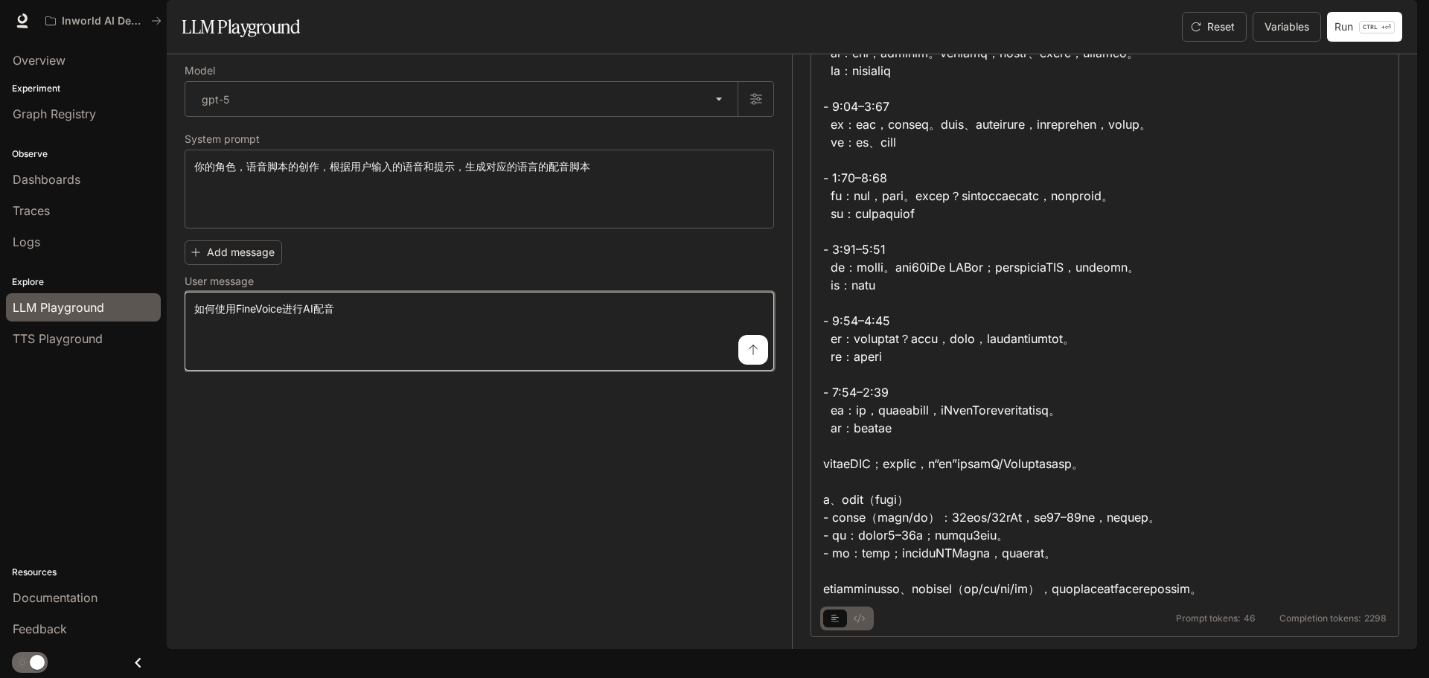
click at [424, 361] on textarea "**********" at bounding box center [479, 331] width 570 height 60
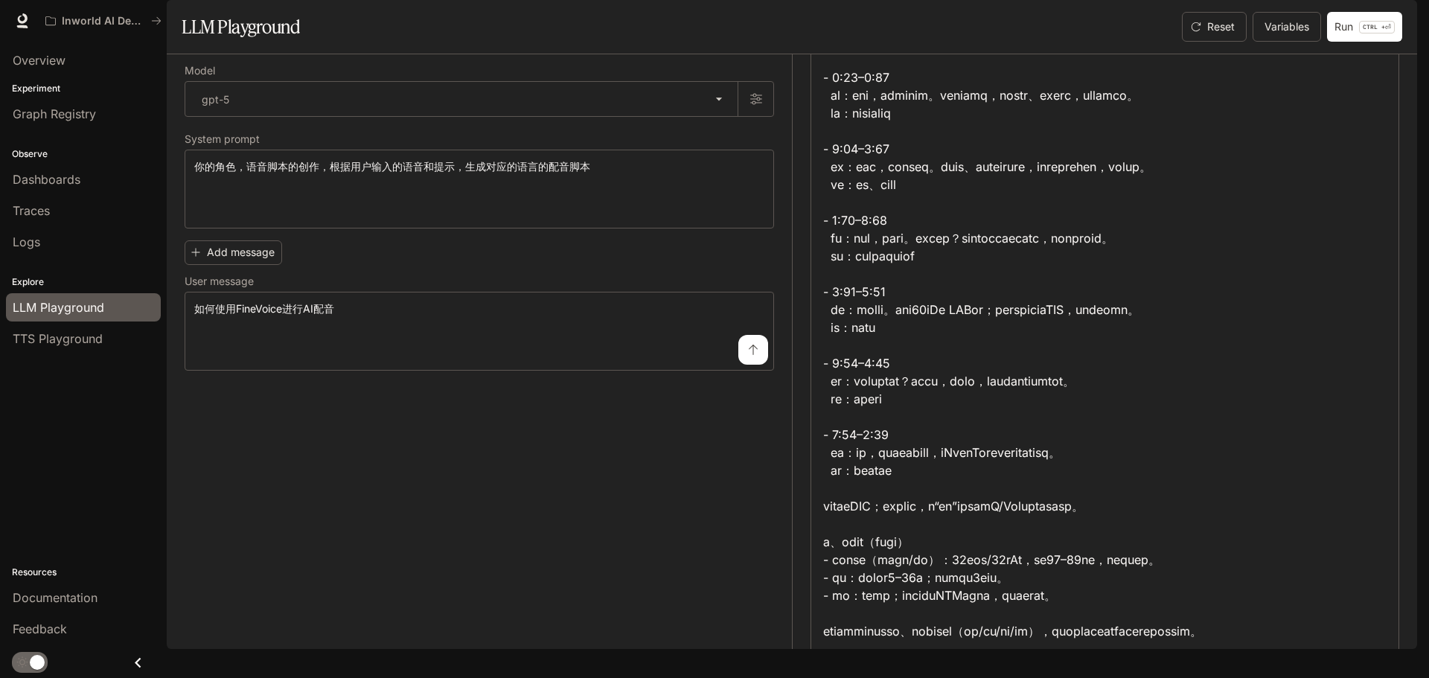
scroll to position [686, 0]
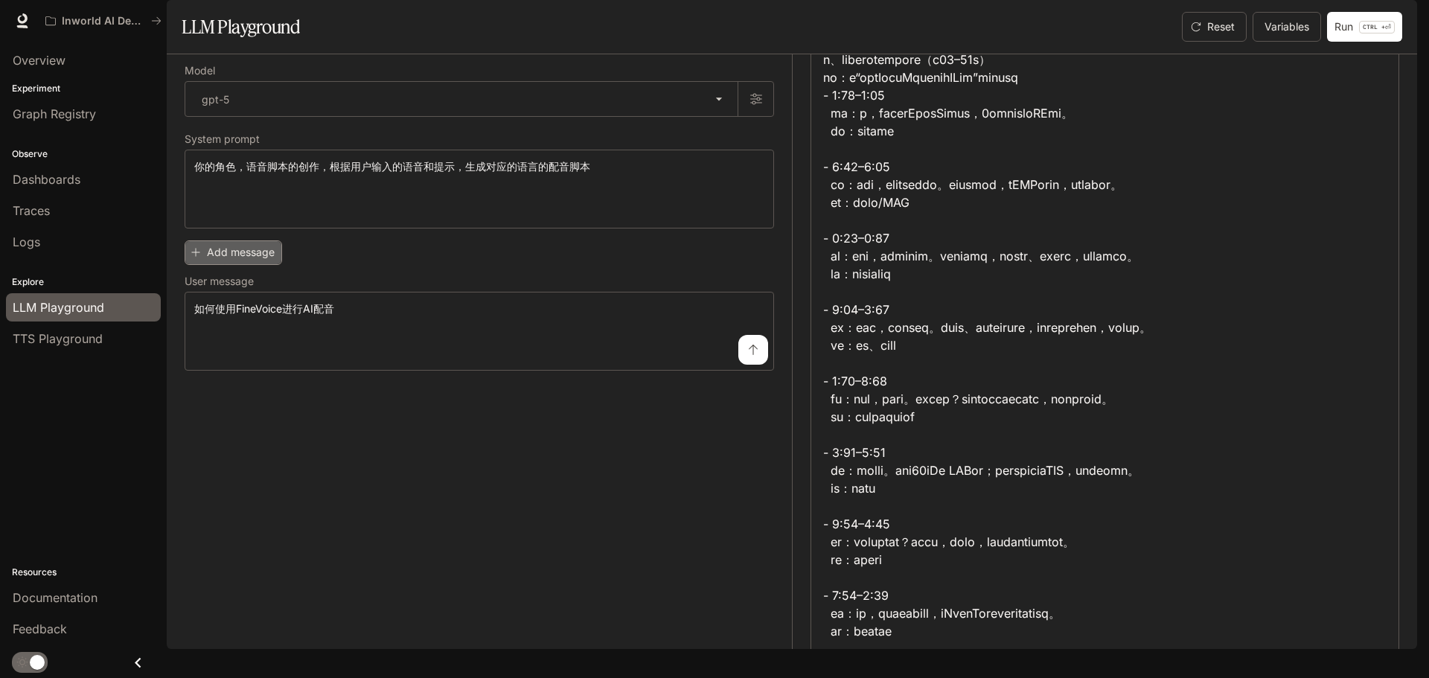
click at [254, 265] on button "Add message" at bounding box center [233, 252] width 97 height 25
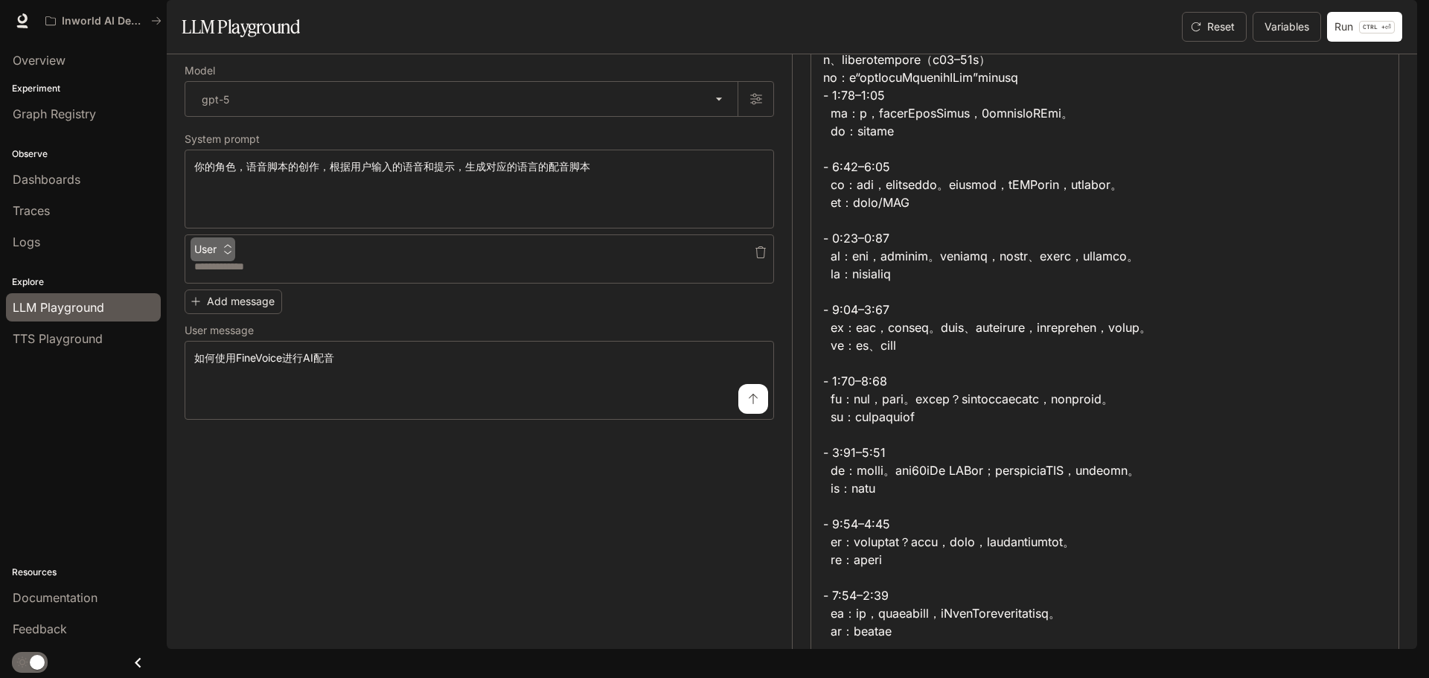
click at [226, 261] on button "User" at bounding box center [212, 249] width 45 height 24
click at [350, 317] on div at bounding box center [714, 339] width 1429 height 678
drag, startPoint x: 637, startPoint y: 273, endPoint x: 741, endPoint y: 273, distance: 104.2
click at [638, 273] on div "**********" at bounding box center [479, 242] width 589 height 353
click at [757, 258] on icon "button" at bounding box center [761, 252] width 12 height 12
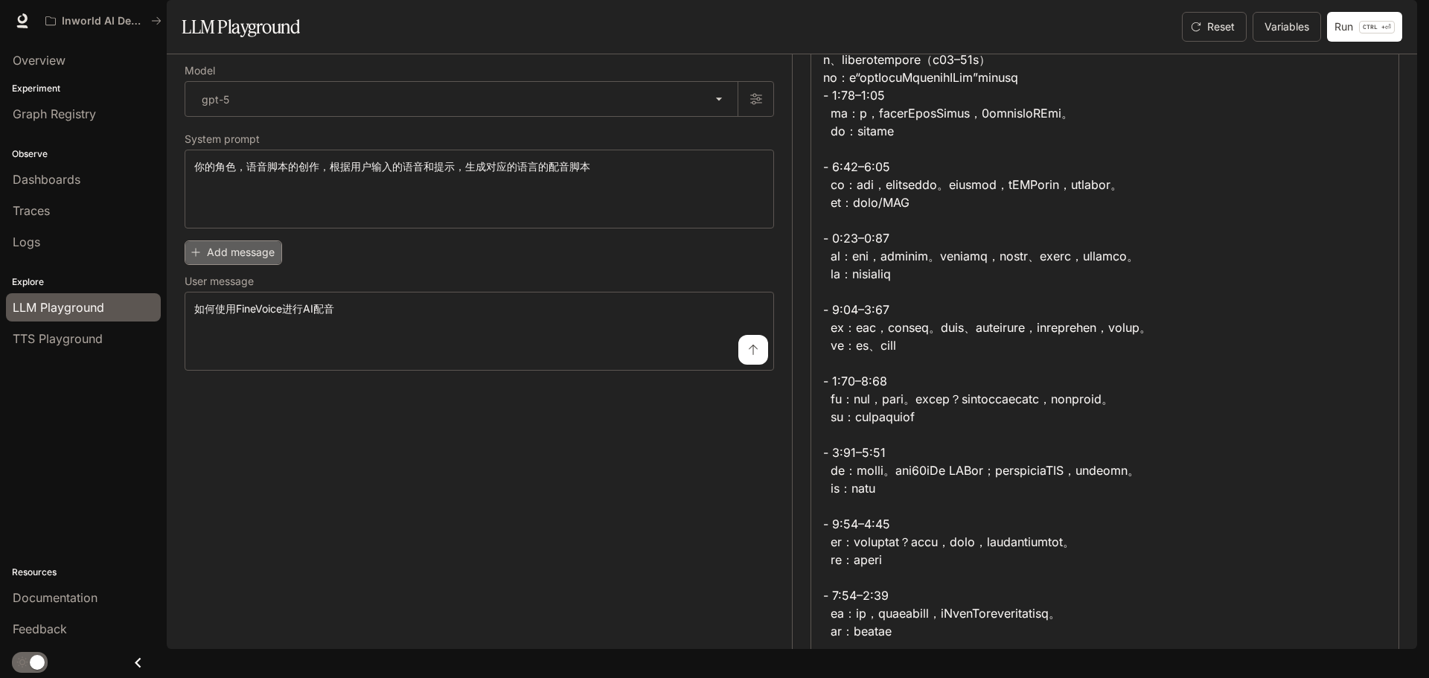
click at [231, 265] on button "Add message" at bounding box center [233, 252] width 97 height 25
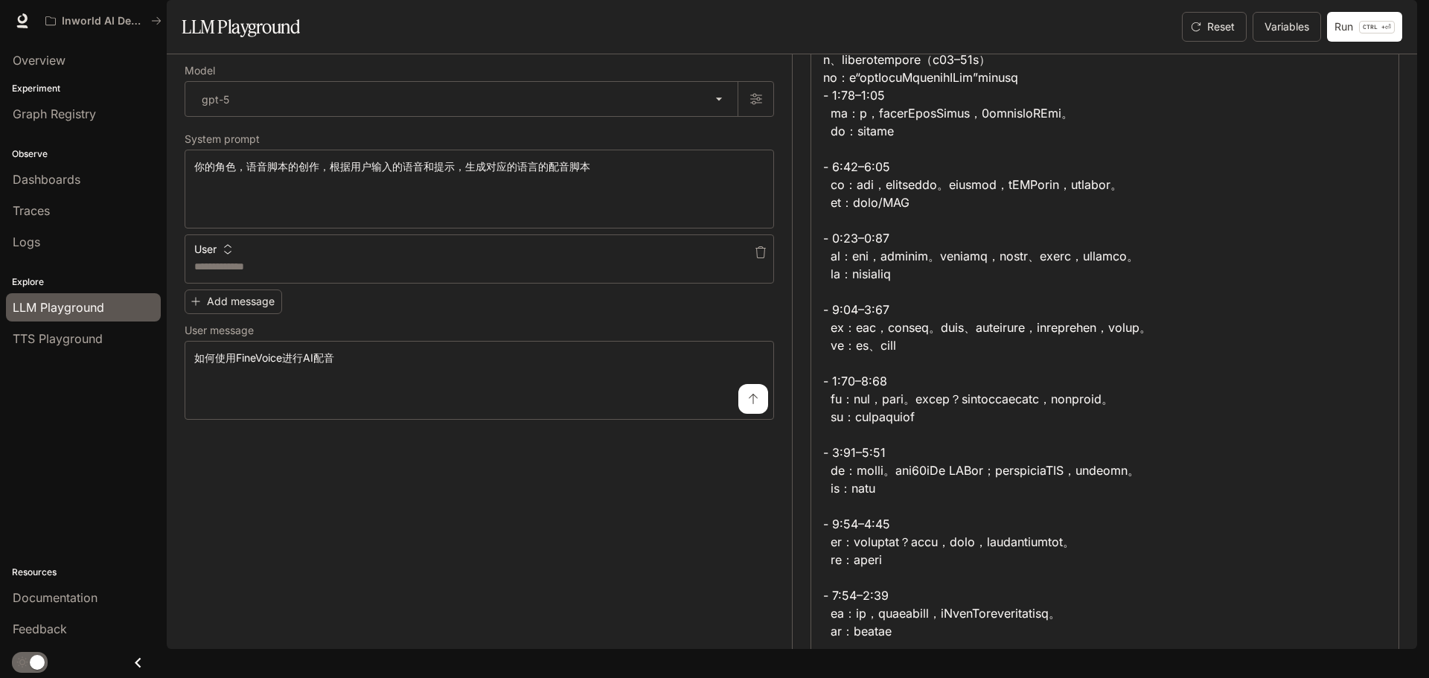
click at [222, 261] on button "User" at bounding box center [212, 249] width 45 height 24
click at [243, 349] on li "Assistant" at bounding box center [230, 347] width 74 height 27
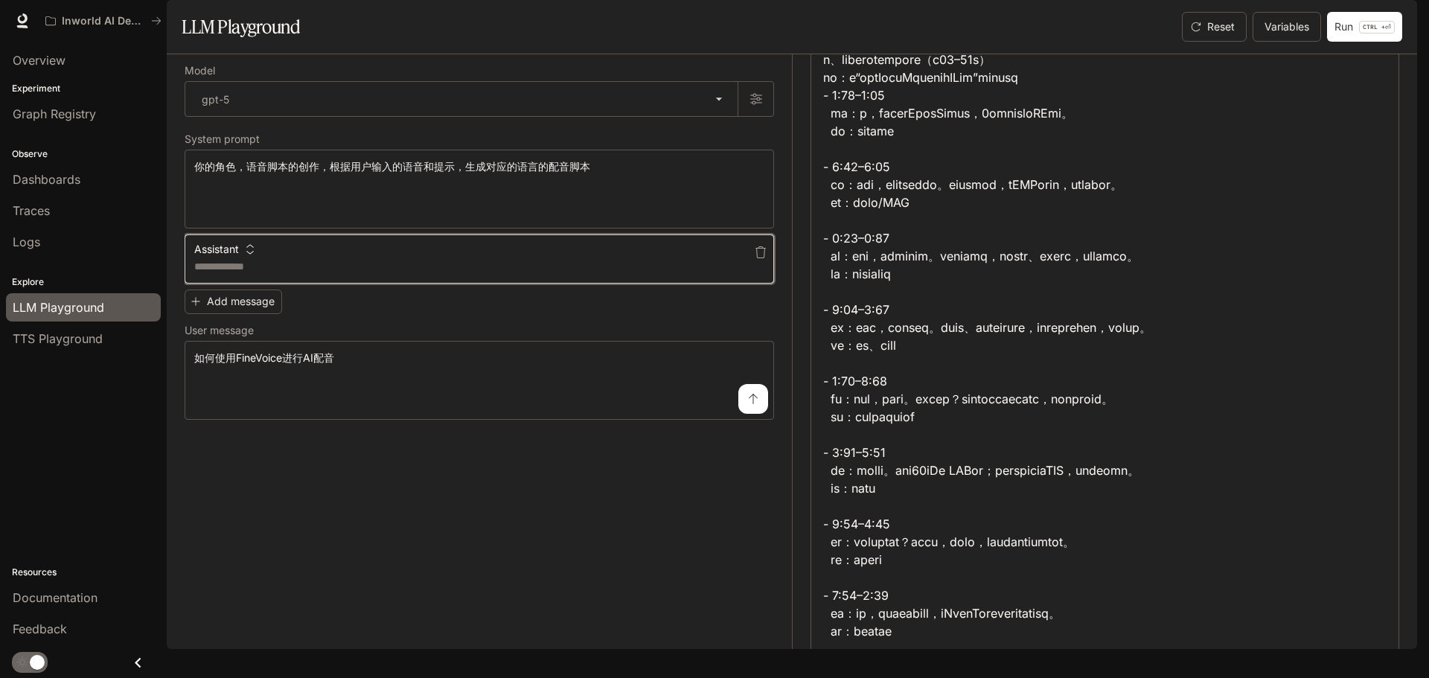
click at [345, 274] on textarea at bounding box center [479, 266] width 570 height 15
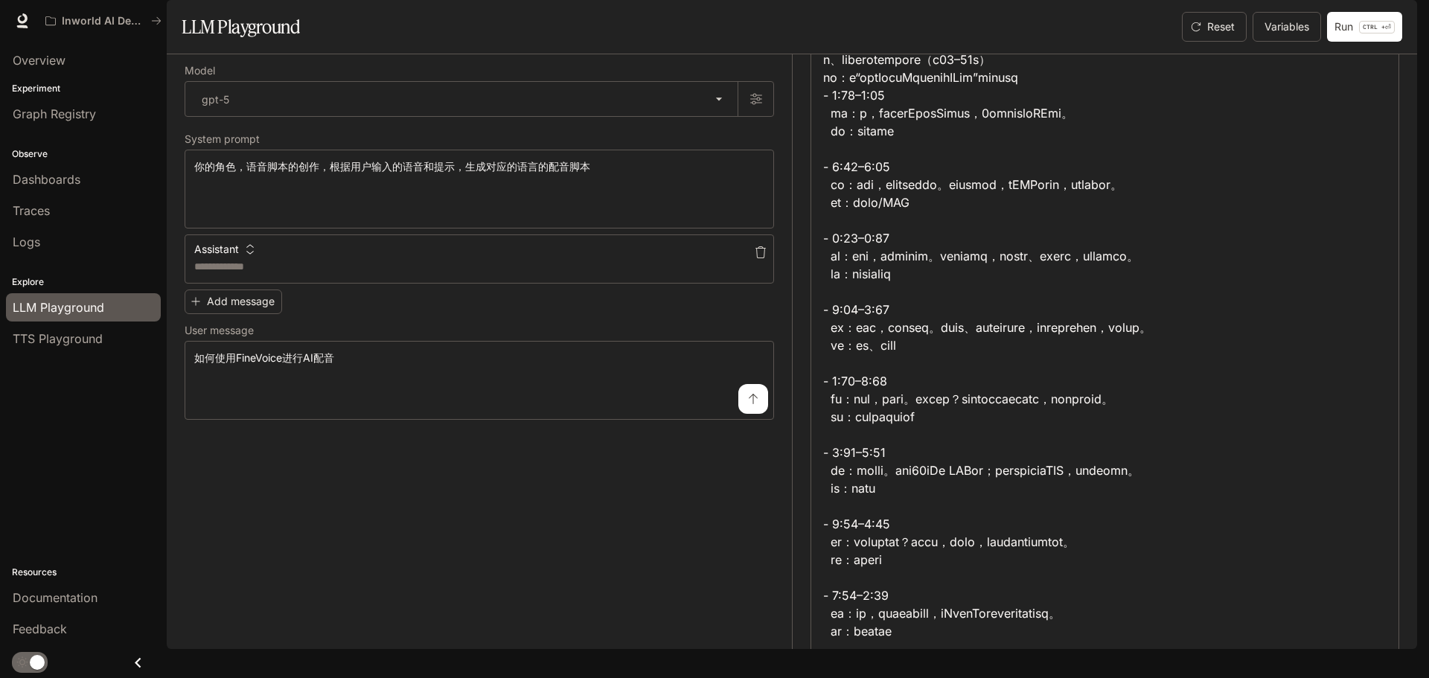
click at [760, 258] on icon "button" at bounding box center [761, 252] width 12 height 12
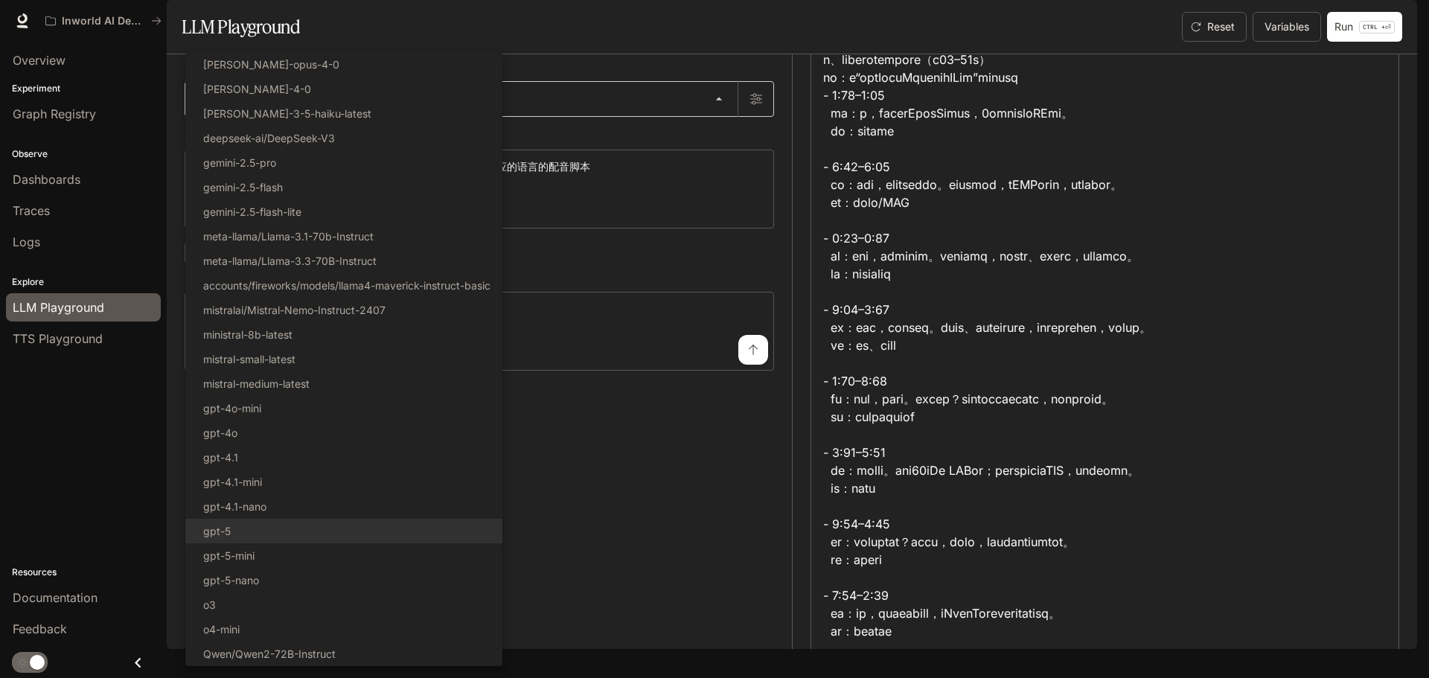
click at [374, 129] on body "**********" at bounding box center [714, 339] width 1429 height 678
click at [662, 353] on div at bounding box center [714, 339] width 1429 height 678
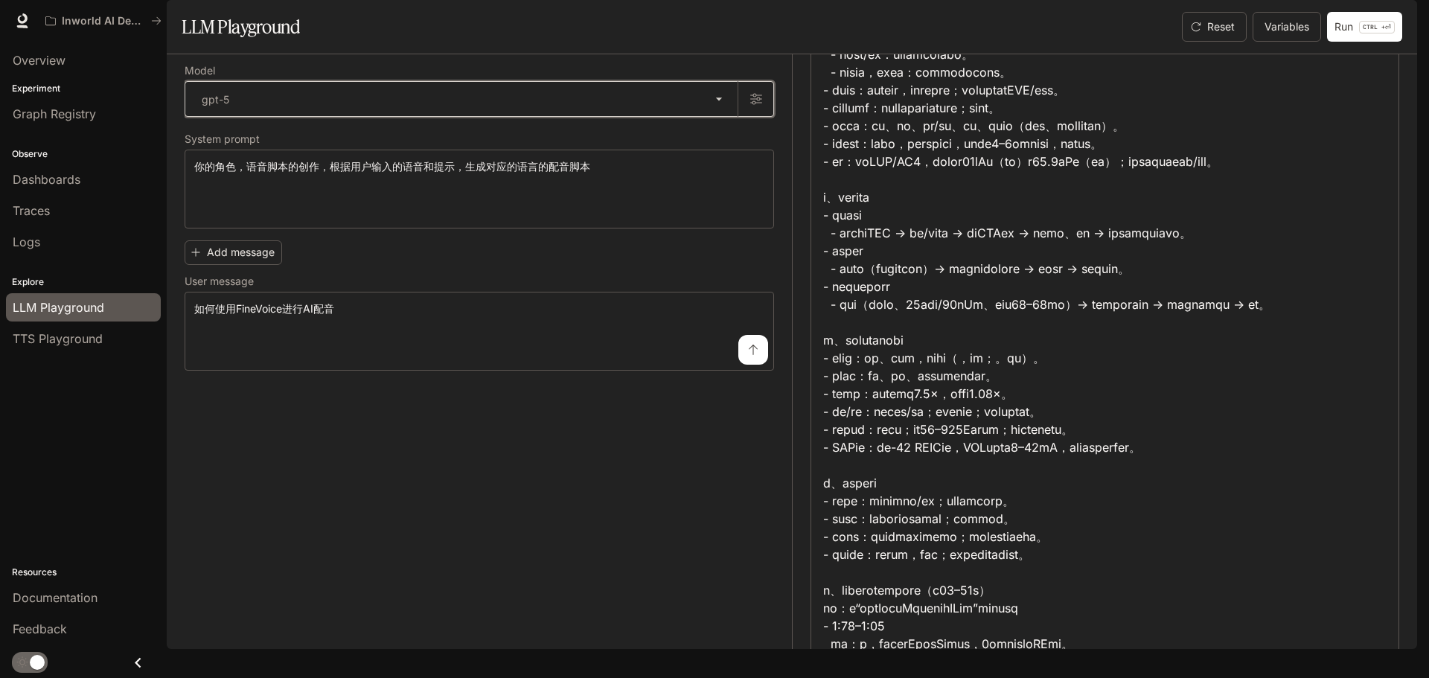
scroll to position [0, 0]
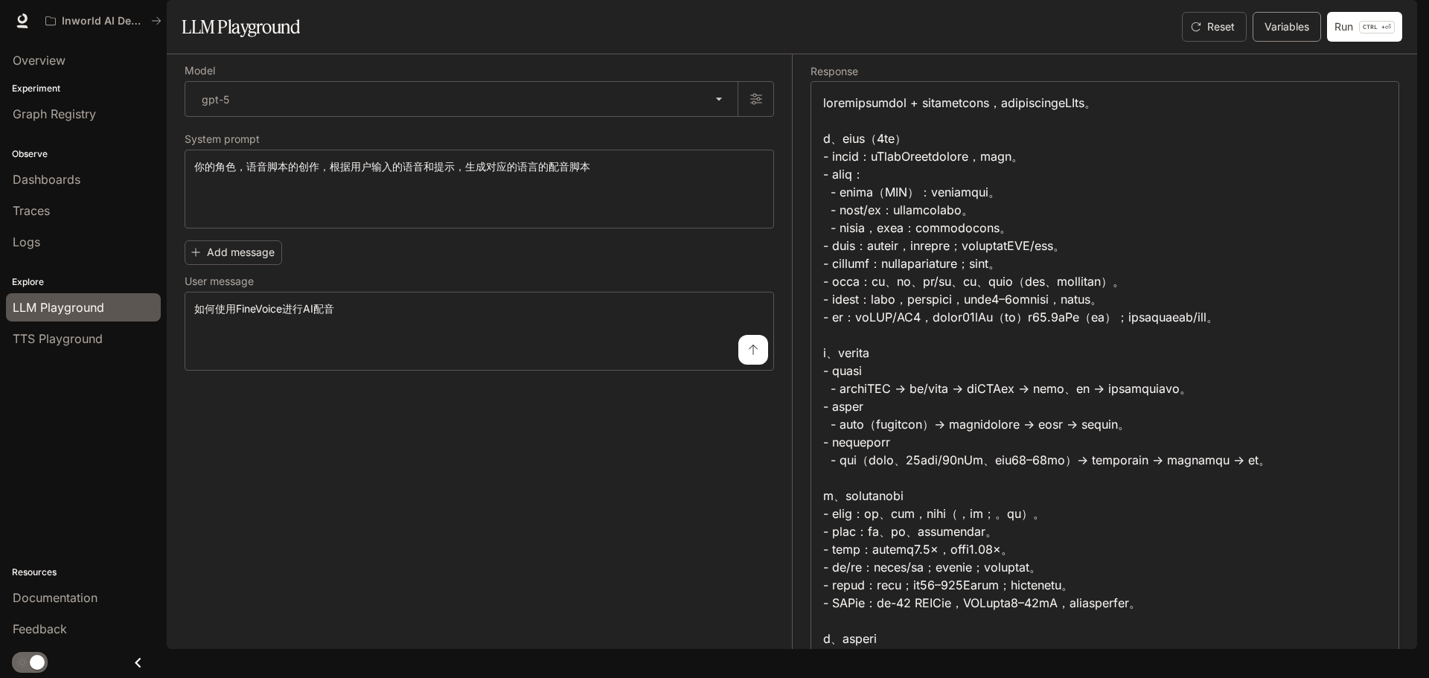
click at [1262, 42] on button "Variables" at bounding box center [1286, 27] width 68 height 30
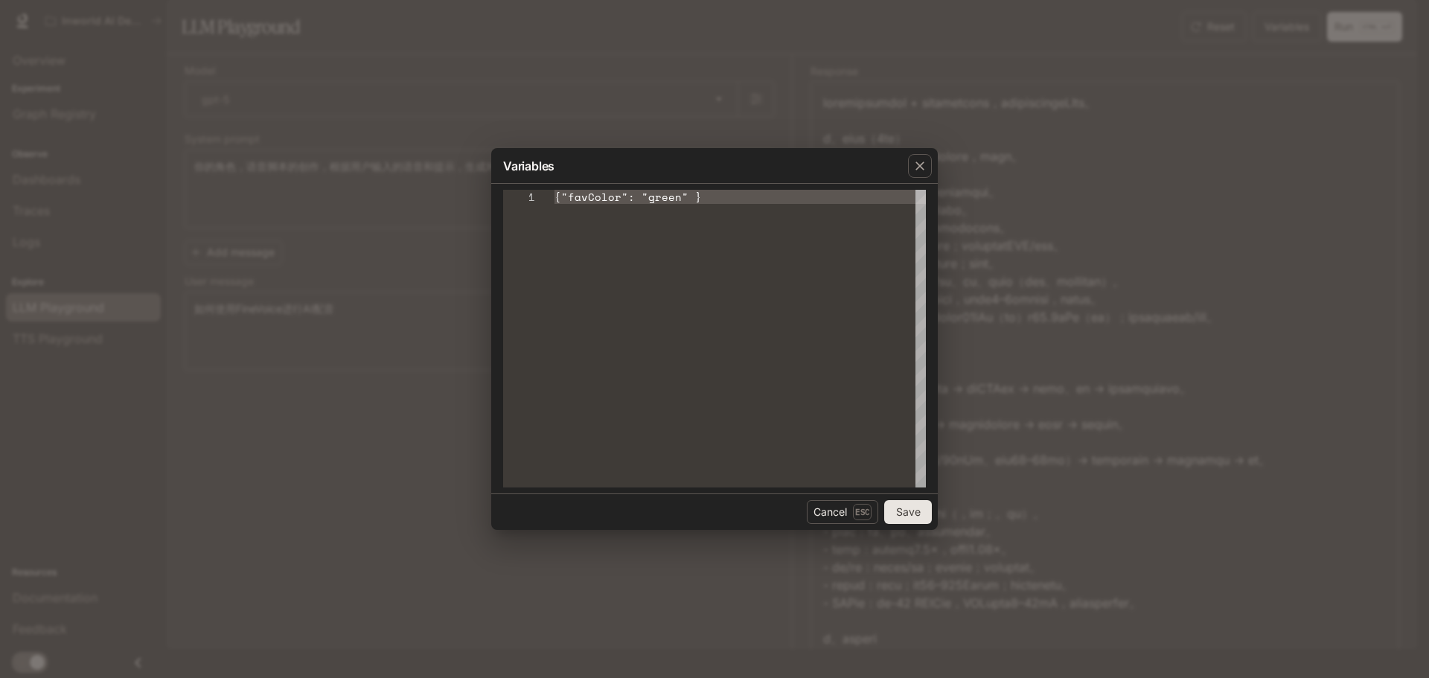
type textarea "**********"
click at [716, 275] on div "{"favColor": "green" }" at bounding box center [739, 339] width 371 height 298
click at [919, 160] on icon "button" at bounding box center [919, 165] width 15 height 15
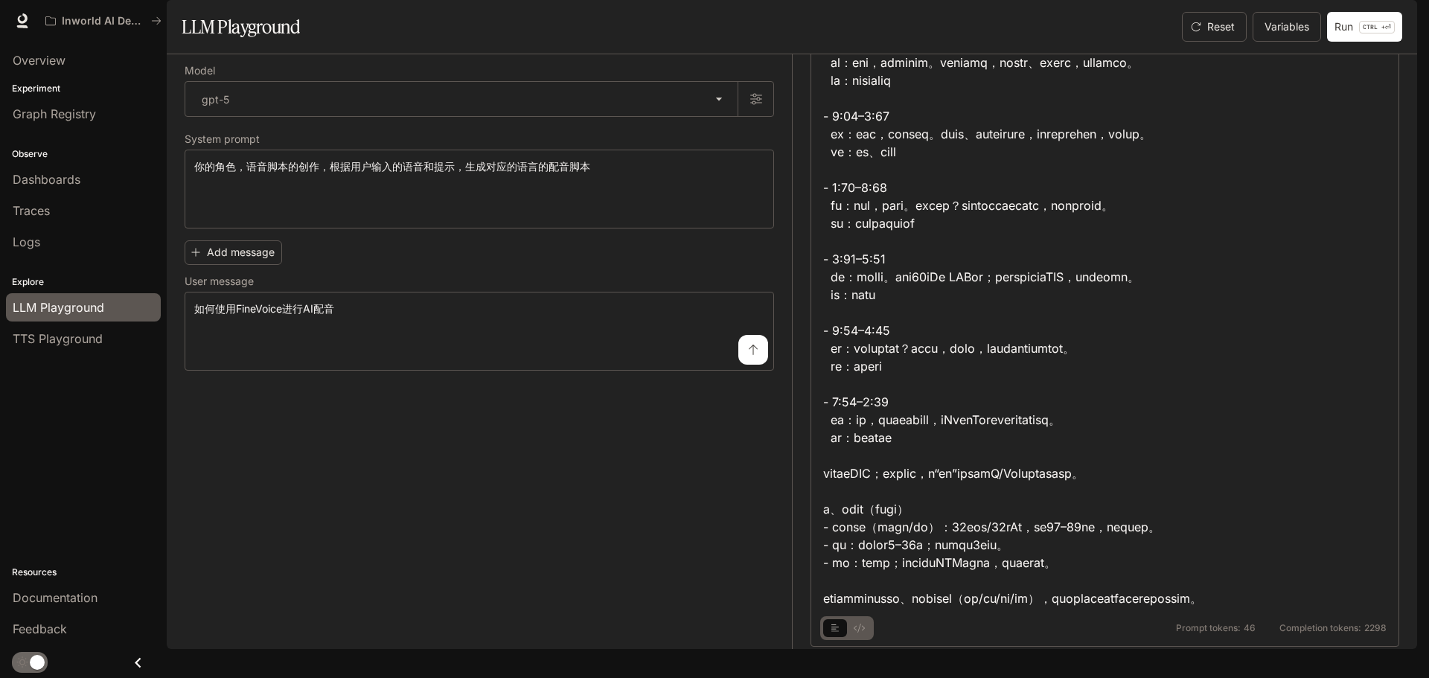
scroll to position [984, 0]
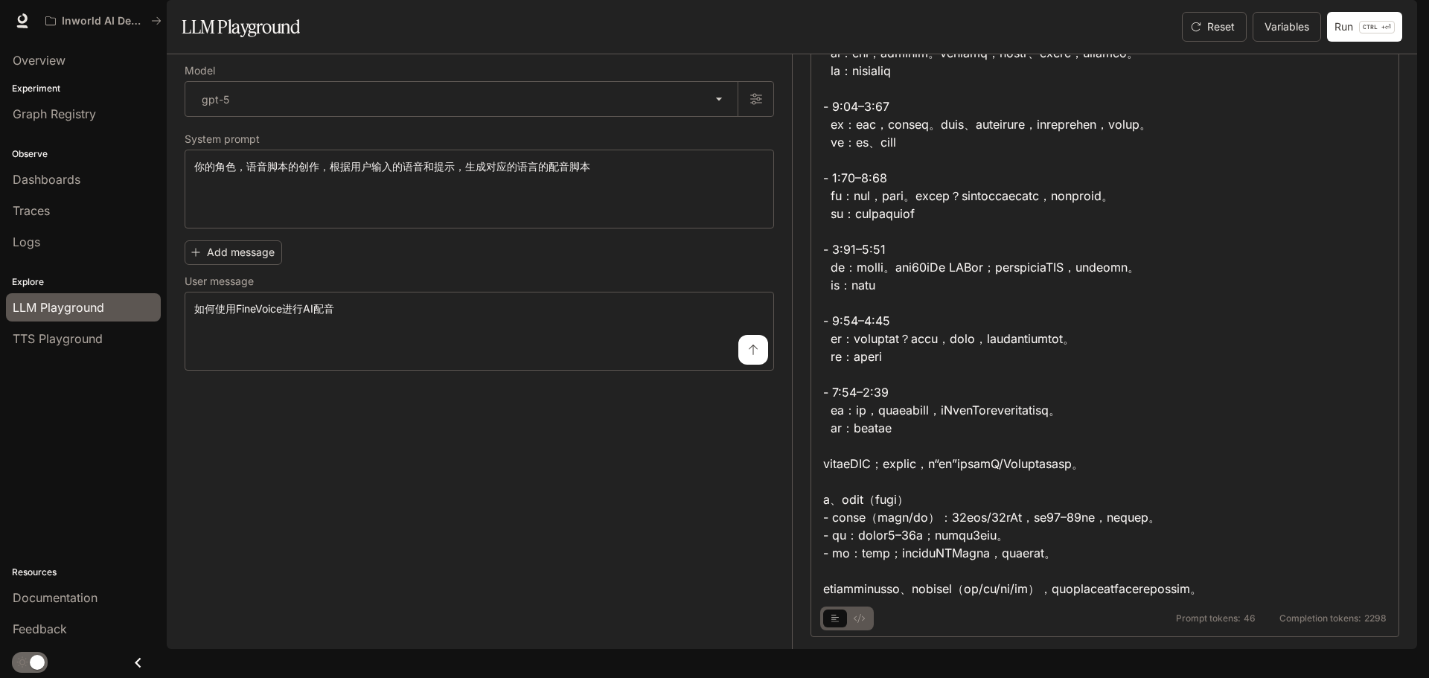
click at [854, 630] on button "basic tabs example" at bounding box center [859, 618] width 24 height 24
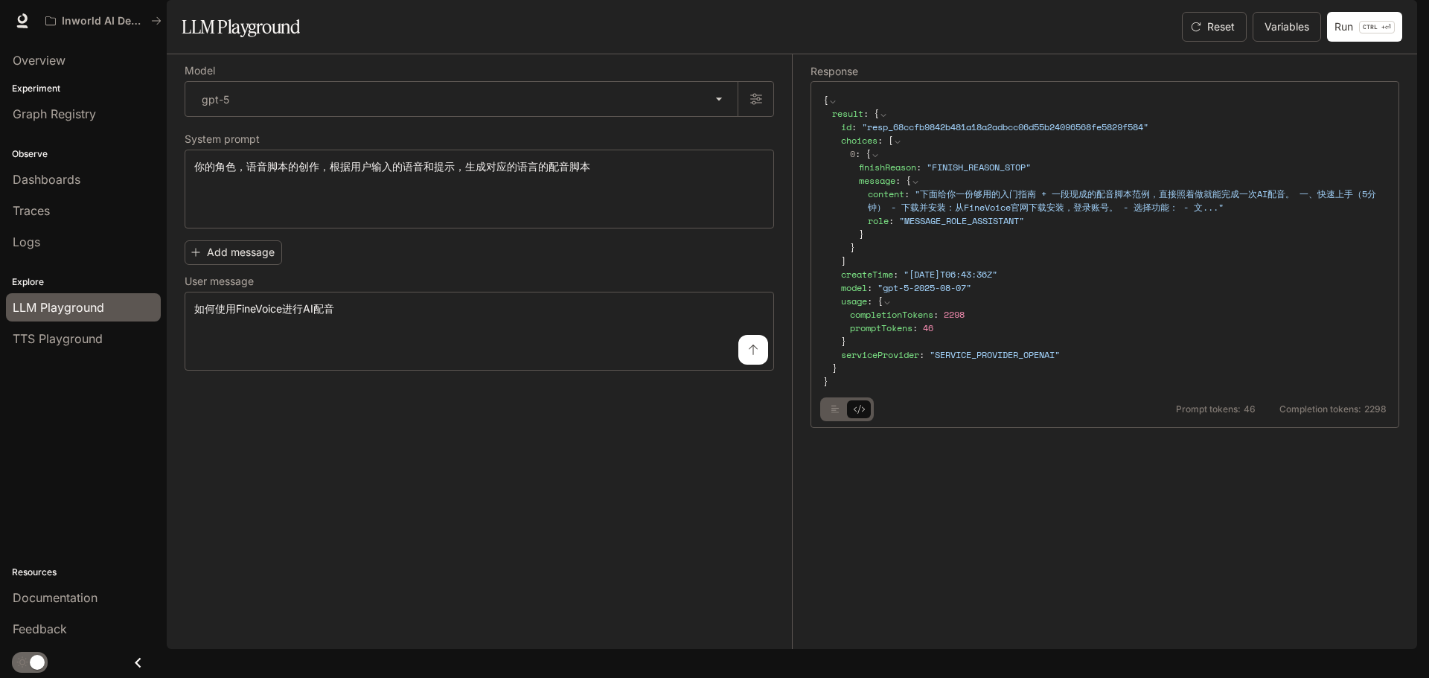
scroll to position [0, 0]
click at [830, 421] on button "basic tabs example" at bounding box center [835, 409] width 24 height 24
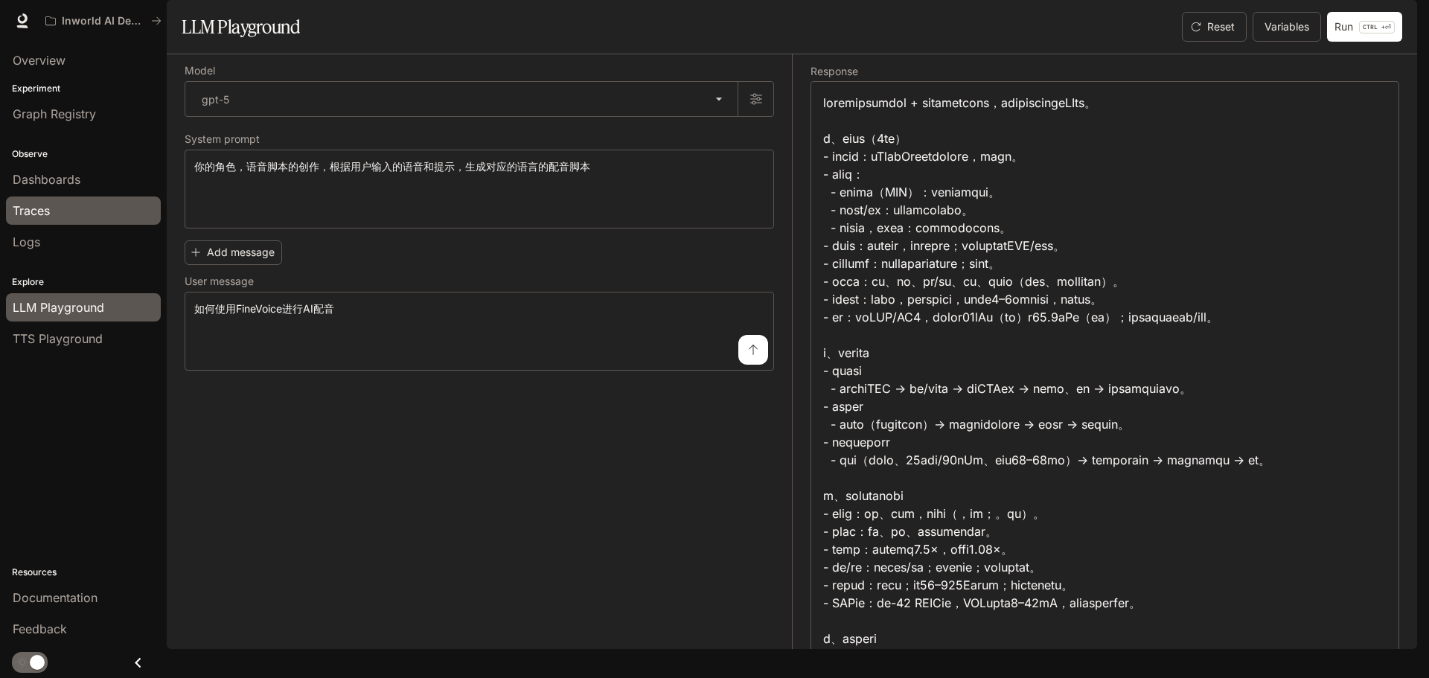
click at [43, 216] on span "Traces" at bounding box center [31, 211] width 37 height 18
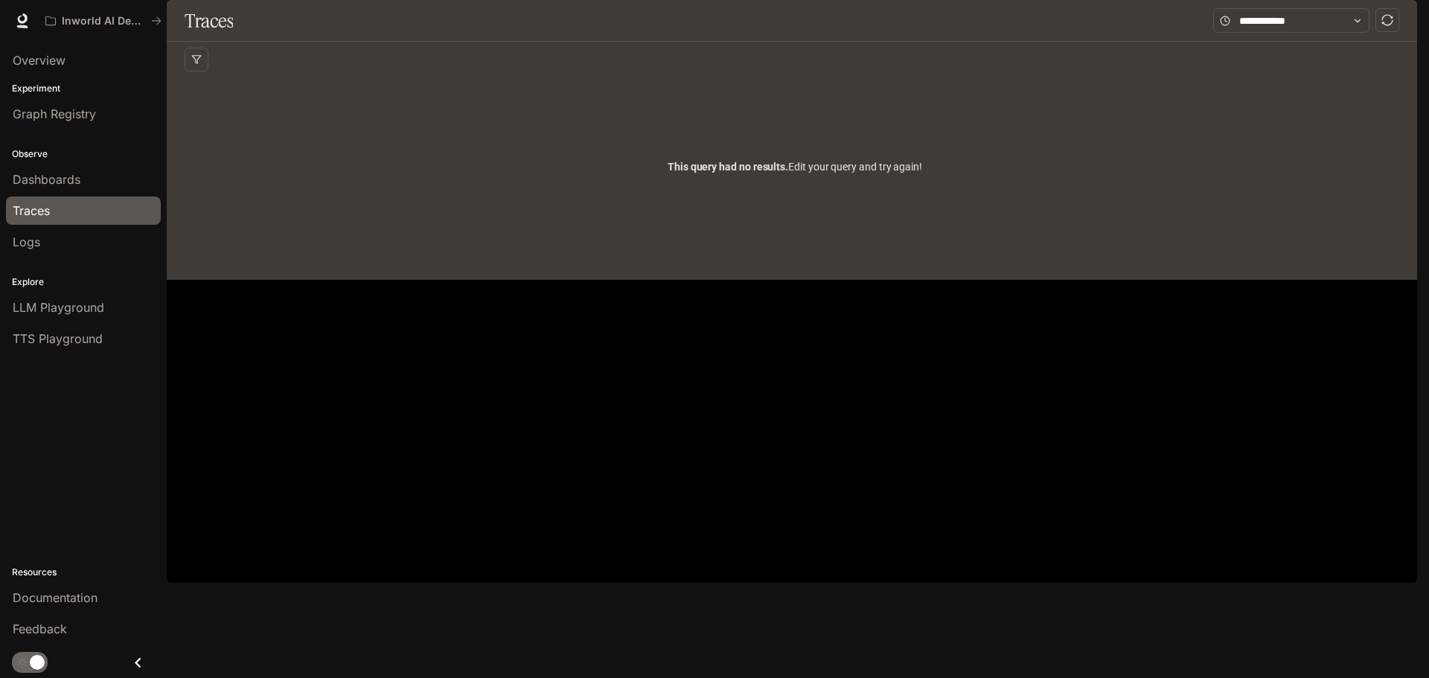
click at [906, 170] on div "This query had no results. Edit your query and try again!" at bounding box center [795, 166] width 1220 height 179
click at [105, 190] on link "Dashboards" at bounding box center [83, 179] width 155 height 28
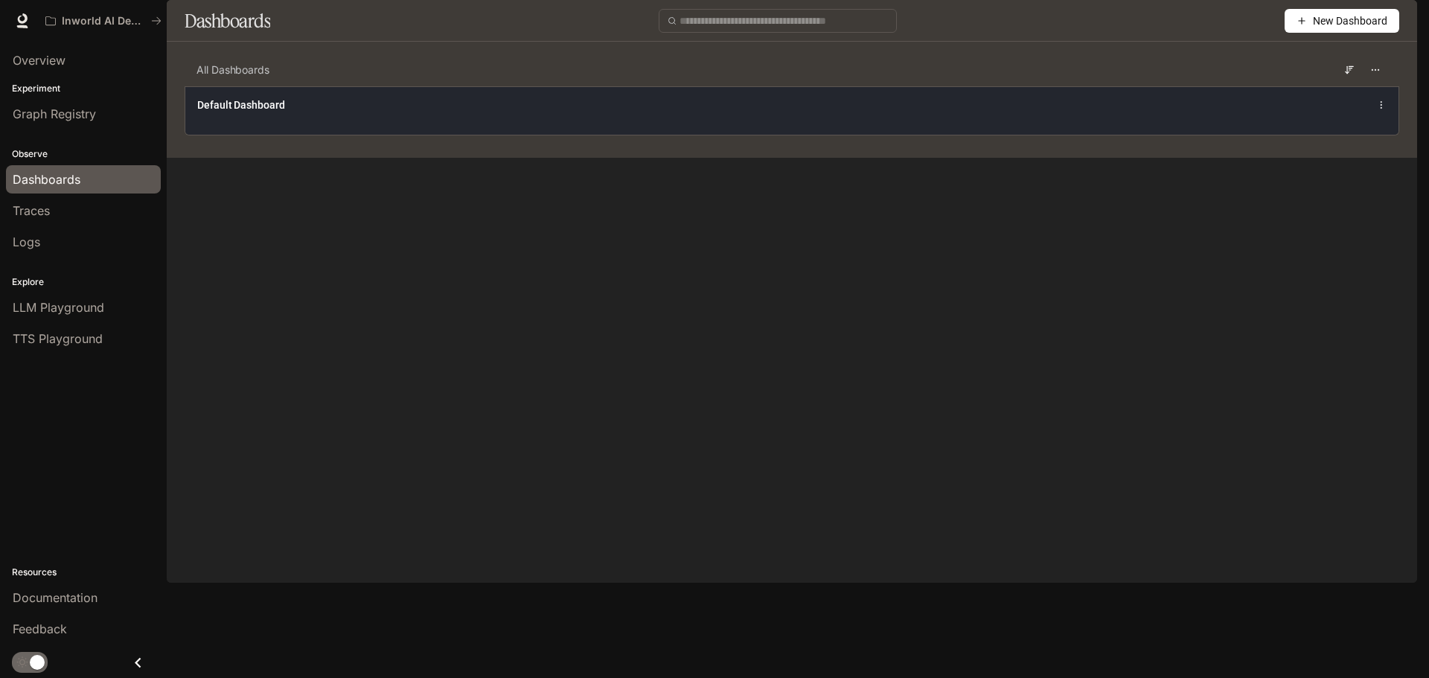
click at [270, 135] on div "Default Dashboard" at bounding box center [791, 110] width 1213 height 48
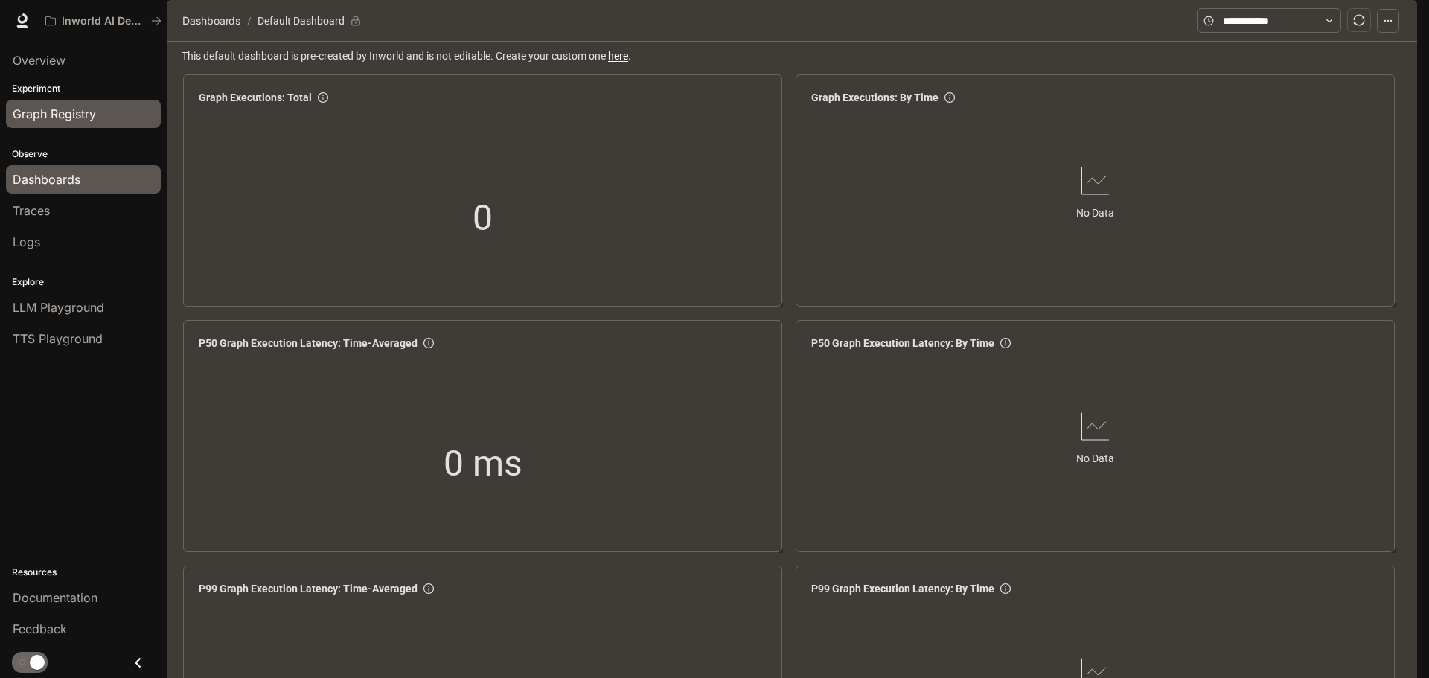
click at [99, 123] on link "Graph Registry" at bounding box center [83, 114] width 155 height 28
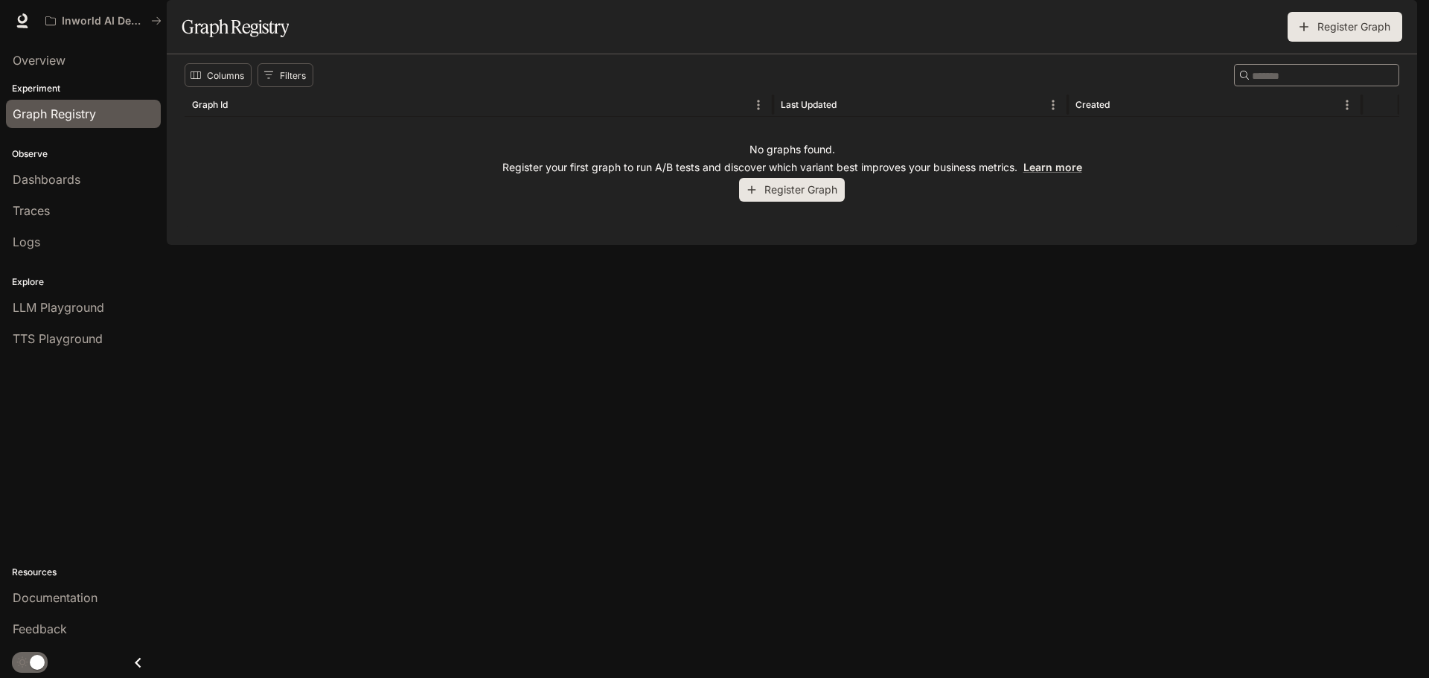
click at [87, 96] on div "Experiment Graph Registry" at bounding box center [83, 106] width 167 height 54
click at [80, 88] on p "Experiment" at bounding box center [83, 88] width 167 height 13
click at [63, 88] on p "Experiment" at bounding box center [83, 88] width 167 height 13
click at [36, 90] on p "Experiment" at bounding box center [83, 88] width 167 height 13
click at [46, 57] on span "Overview" at bounding box center [39, 60] width 53 height 18
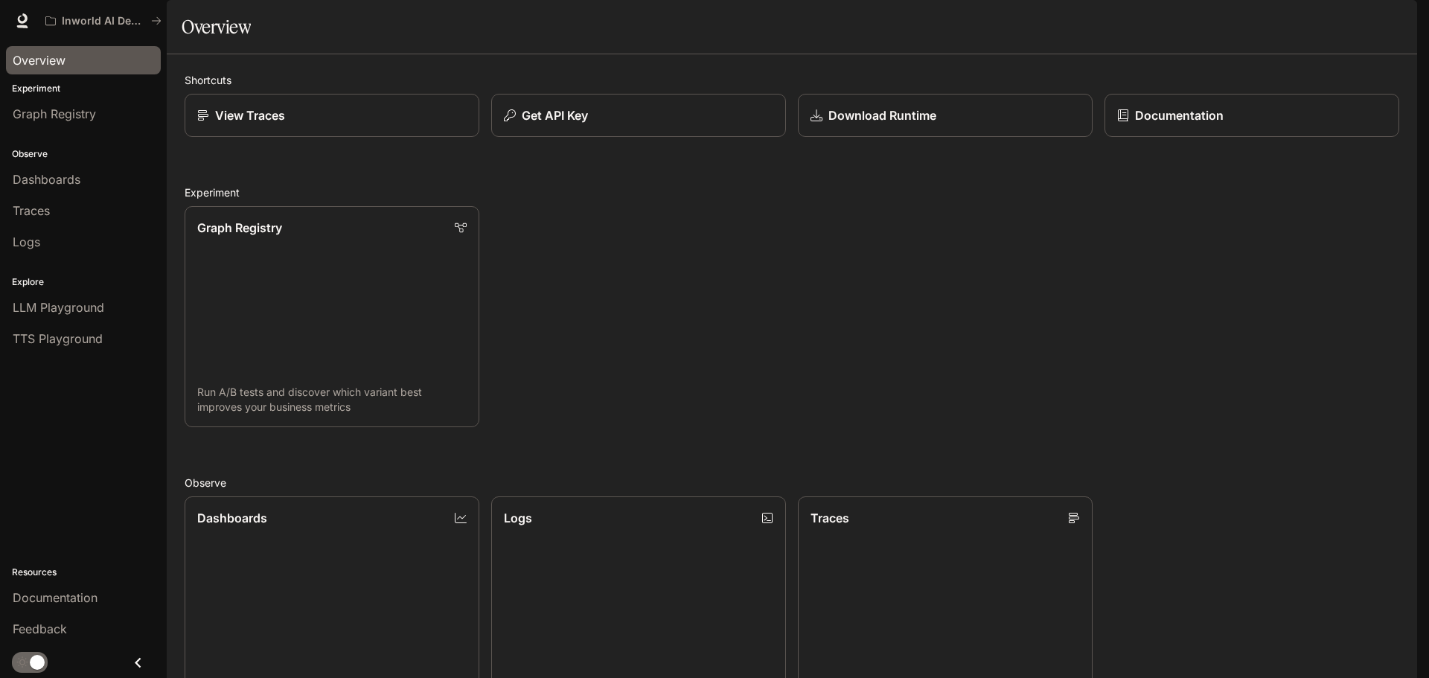
click at [702, 271] on div "Graph Registry Run A/B tests and discover which variant best improves your busi…" at bounding box center [786, 310] width 1226 height 233
click at [263, 124] on p "View Traces" at bounding box center [249, 115] width 71 height 18
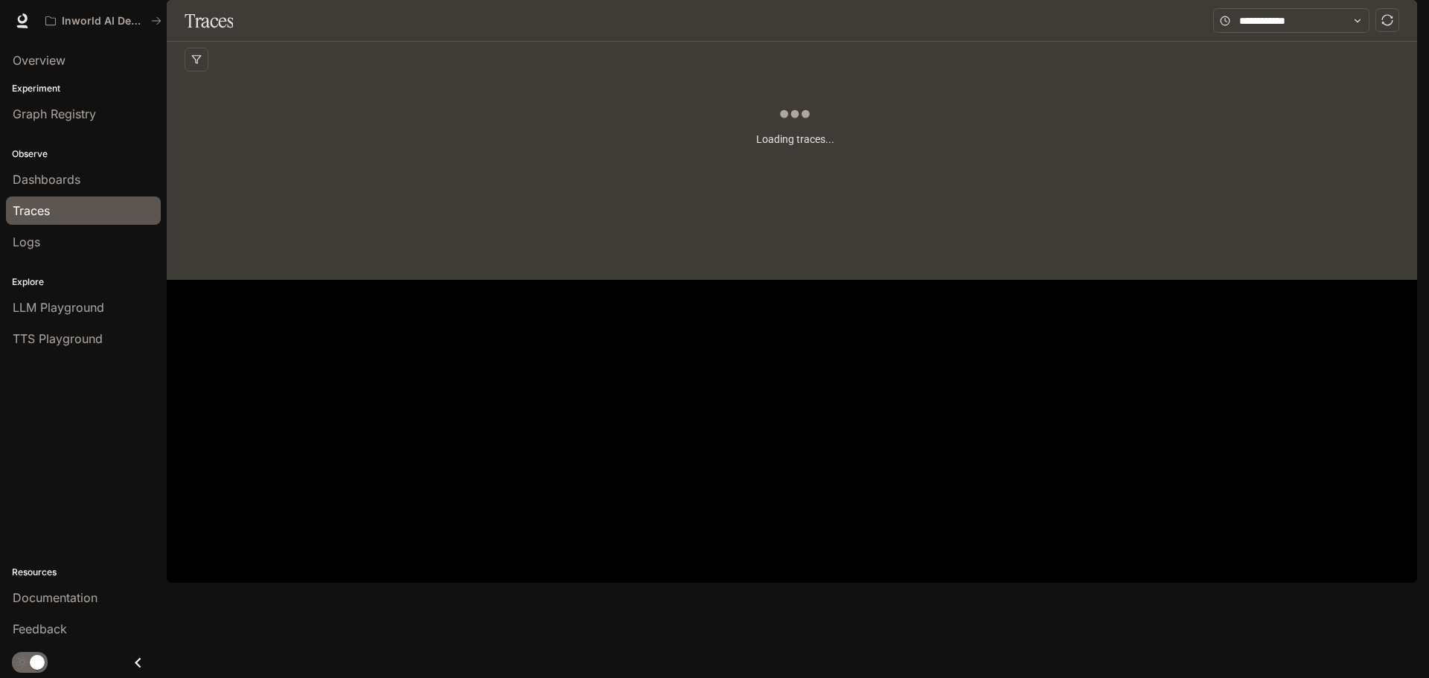
click at [193, 71] on button "button" at bounding box center [197, 60] width 24 height 24
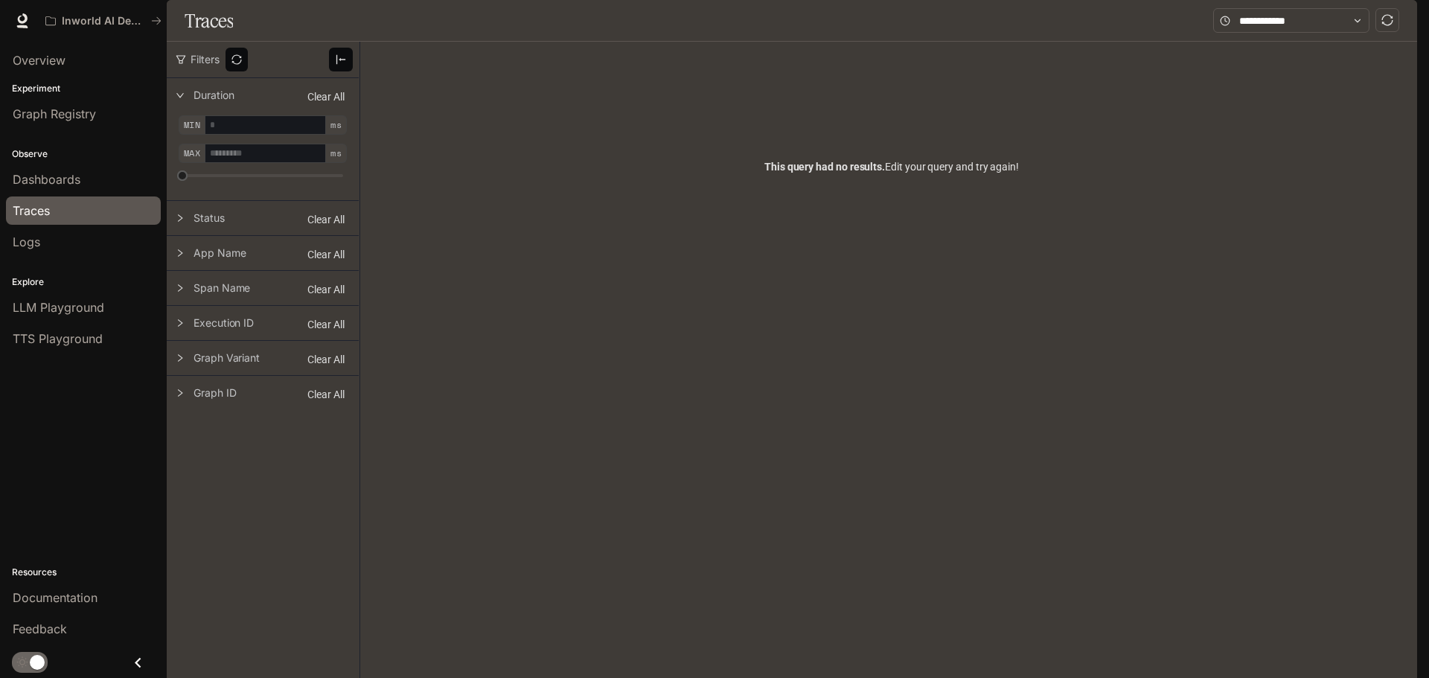
click at [1141, 77] on div at bounding box center [891, 60] width 1027 height 36
click at [259, 135] on input "number" at bounding box center [265, 124] width 121 height 19
click at [254, 235] on div "Status" at bounding box center [263, 218] width 192 height 34
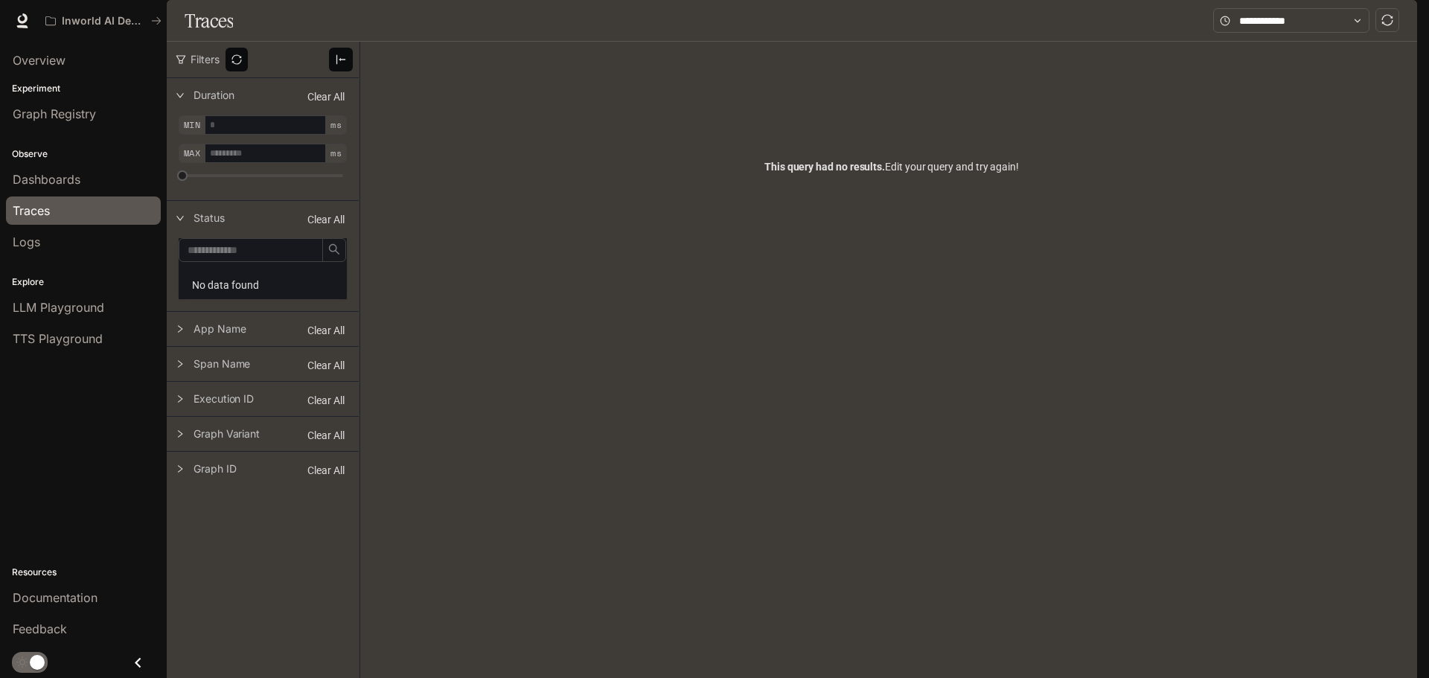
click at [275, 336] on span "App Name" at bounding box center [271, 328] width 156 height 13
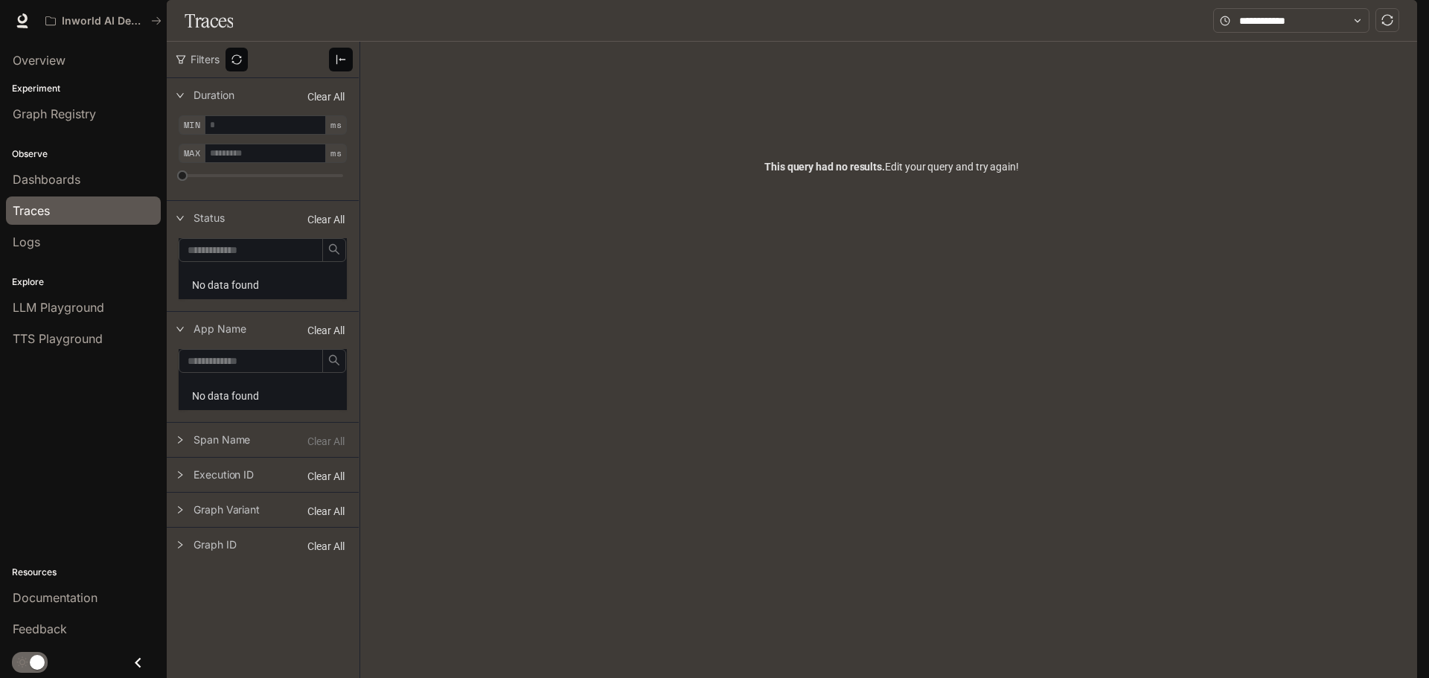
scroll to position [95, 0]
click at [263, 423] on div "Span Name" at bounding box center [263, 440] width 192 height 34
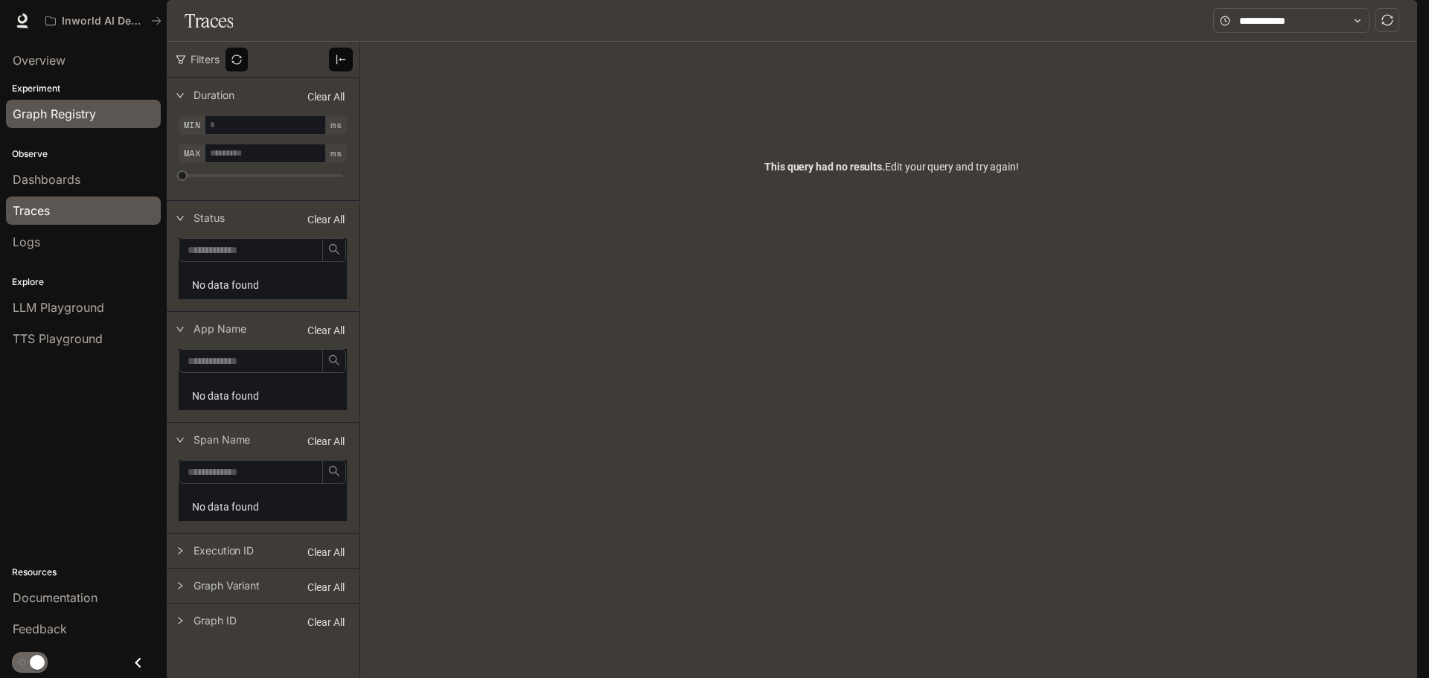
scroll to position [0, 0]
click at [61, 53] on span "Overview" at bounding box center [39, 60] width 53 height 18
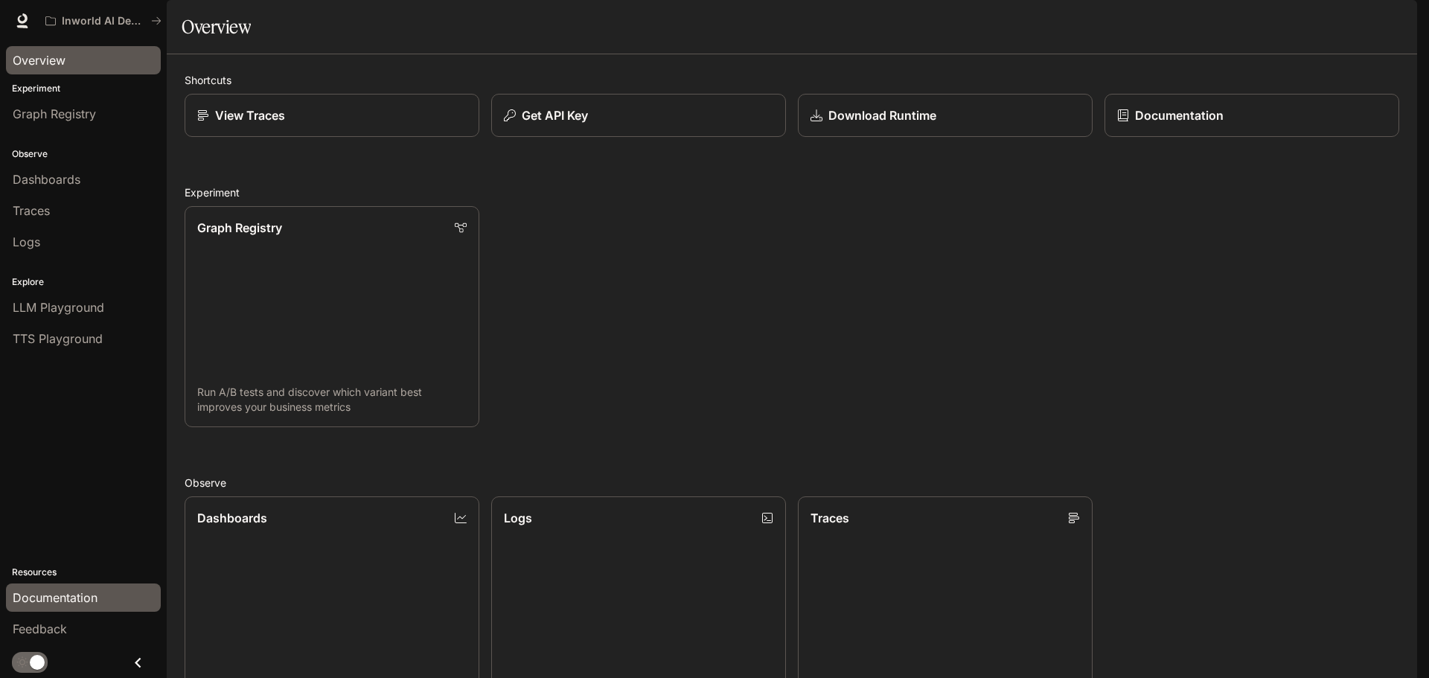
click at [87, 589] on span "Documentation" at bounding box center [55, 598] width 85 height 18
drag, startPoint x: 655, startPoint y: 377, endPoint x: 686, endPoint y: 335, distance: 52.1
click at [656, 376] on div "Graph Registry Run A/B tests and discover which variant best improves your busi…" at bounding box center [786, 310] width 1226 height 233
